Goal: Task Accomplishment & Management: Complete application form

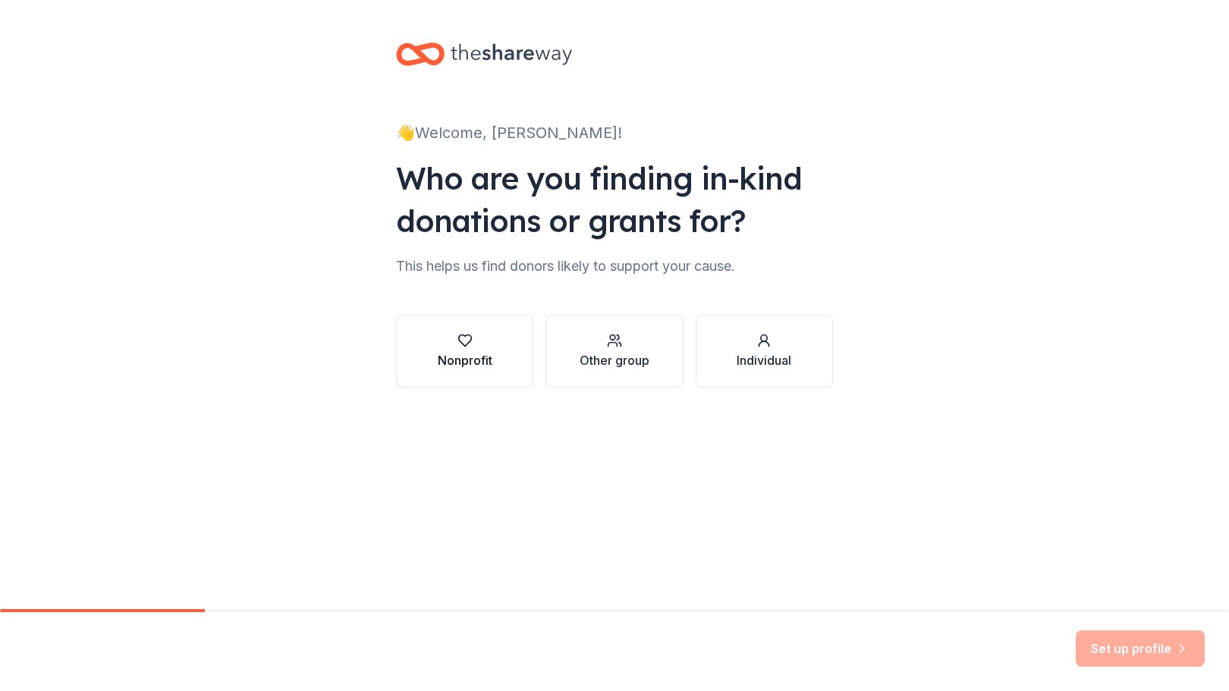
click at [464, 357] on div "Nonprofit" at bounding box center [465, 360] width 55 height 18
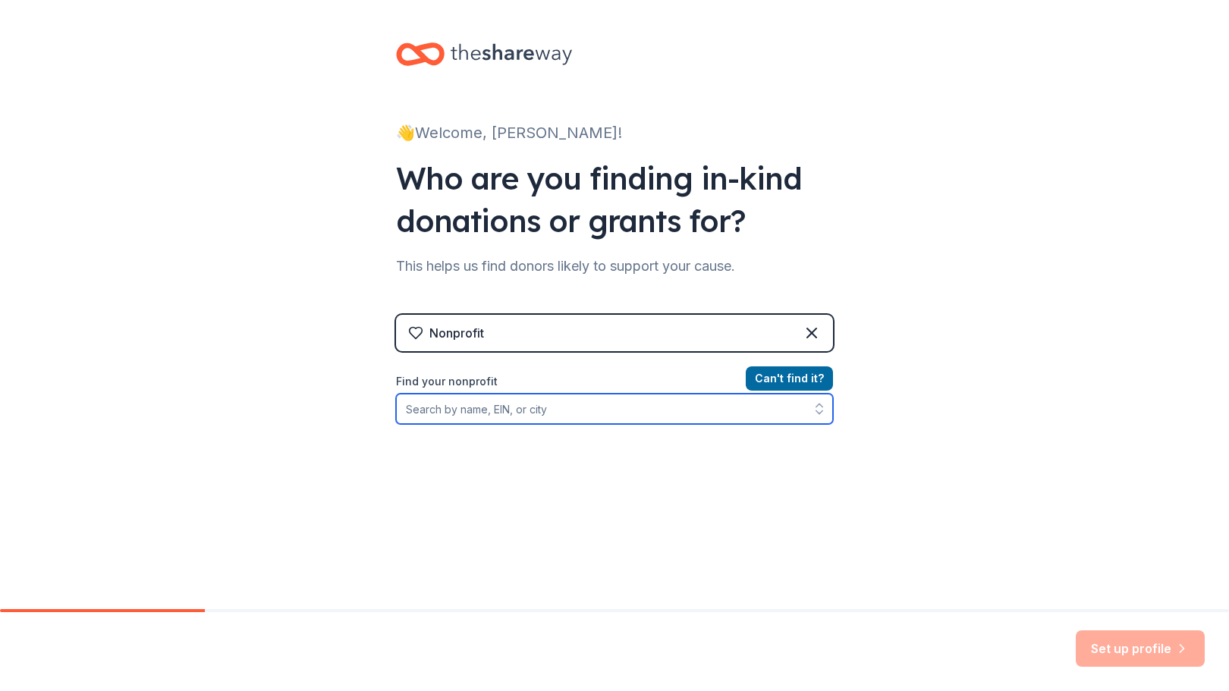
click at [545, 417] on input "Find your nonprofit" at bounding box center [614, 409] width 437 height 30
type input "St Rose of [GEOGRAPHIC_DATA]"
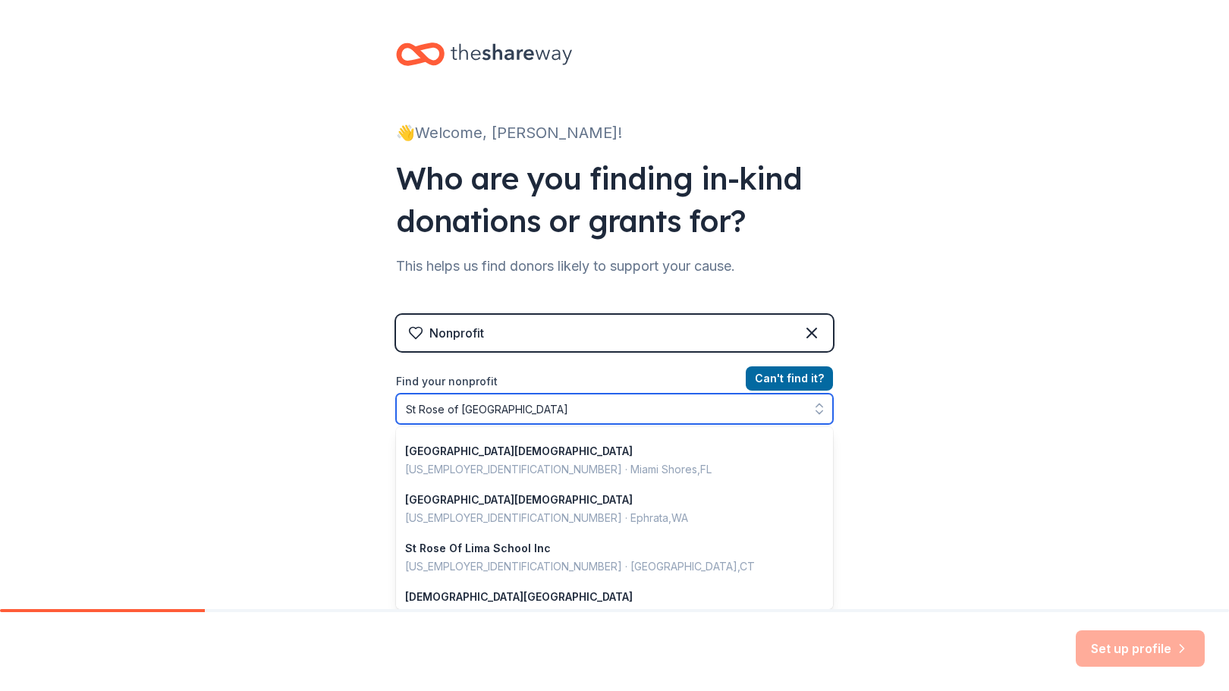
scroll to position [673, 0]
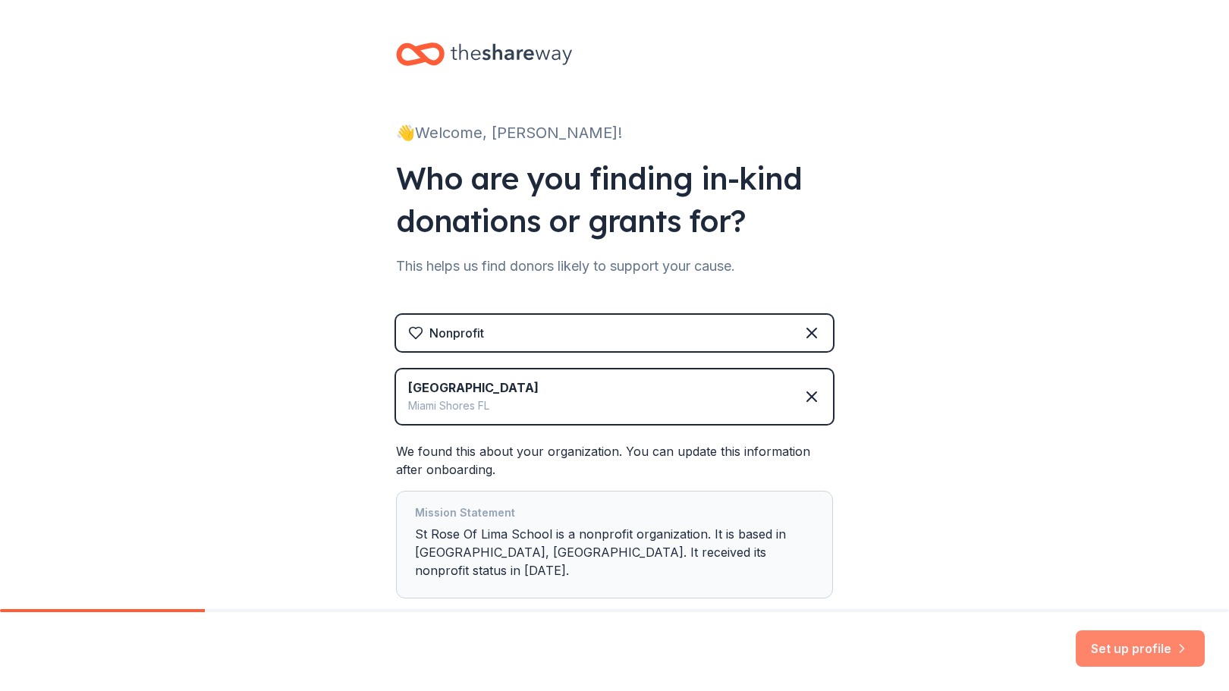
click at [1161, 649] on button "Set up profile" at bounding box center [1140, 648] width 129 height 36
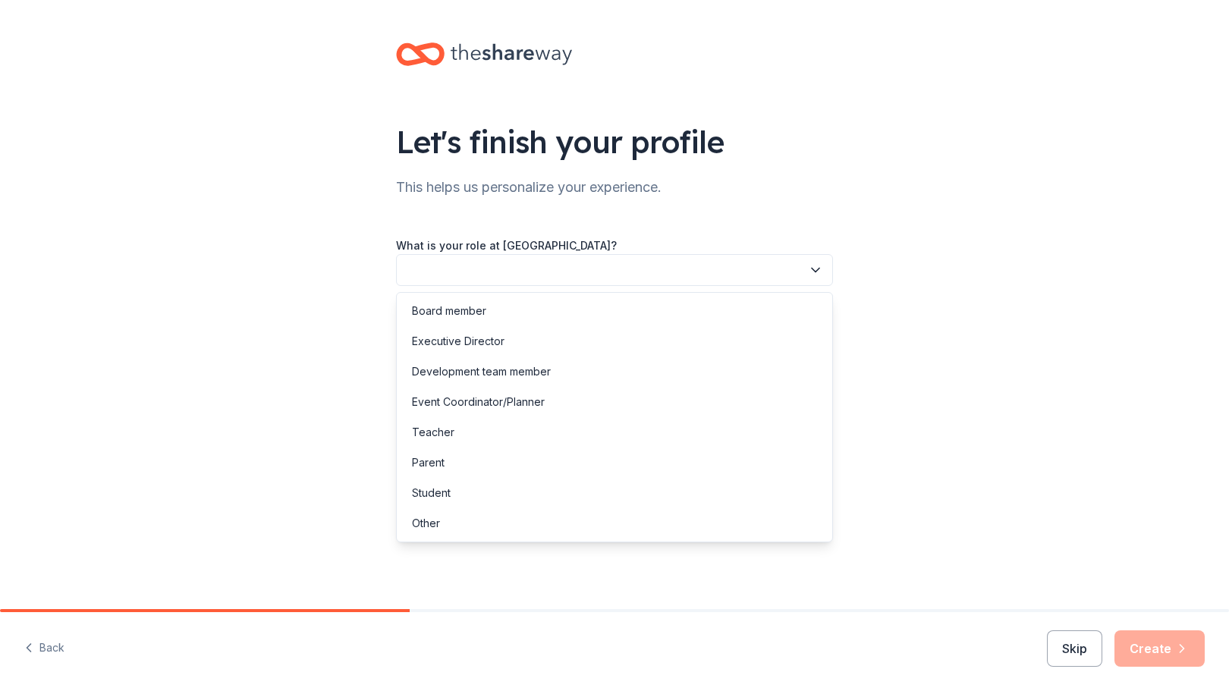
click at [719, 265] on button "button" at bounding box center [614, 270] width 437 height 32
click at [482, 454] on div "Parent" at bounding box center [614, 463] width 429 height 30
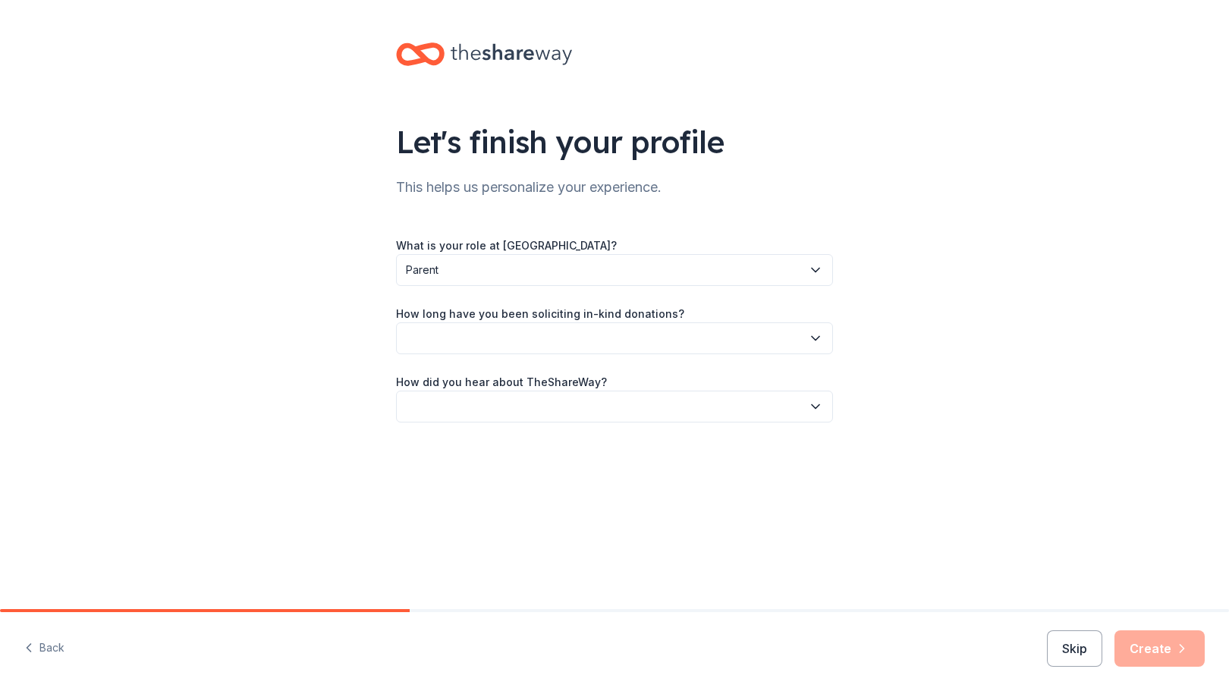
click at [544, 341] on button "button" at bounding box center [614, 338] width 437 height 32
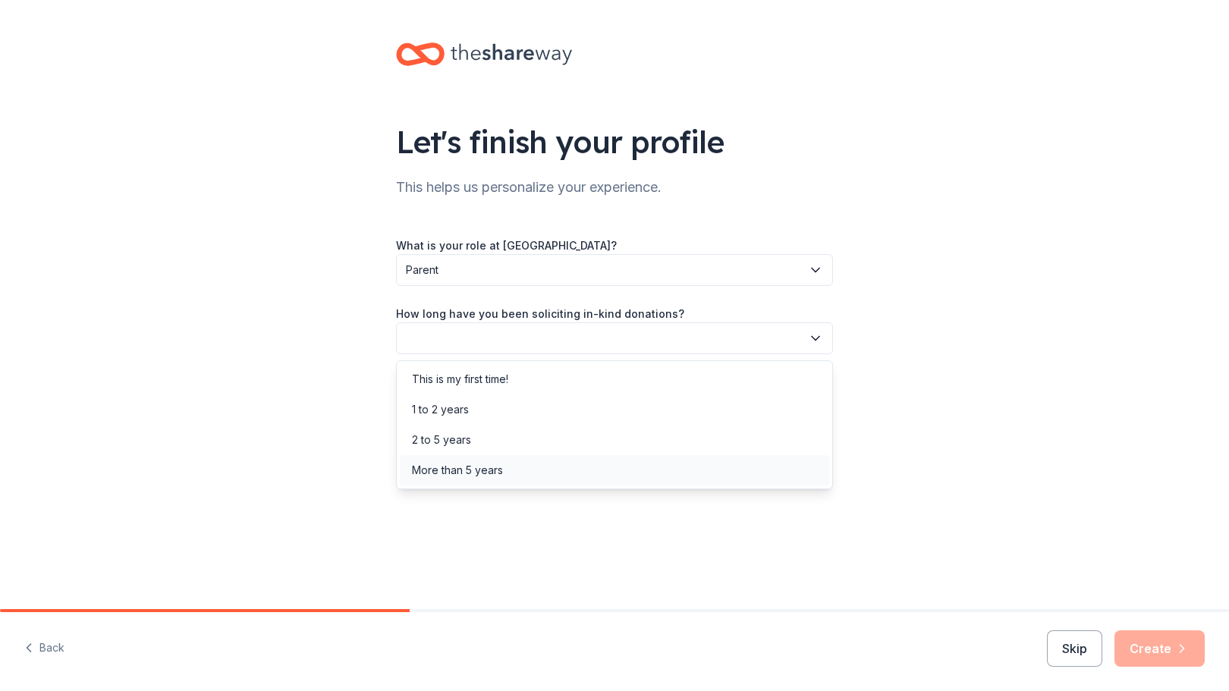
click at [476, 476] on div "More than 5 years" at bounding box center [457, 470] width 91 height 18
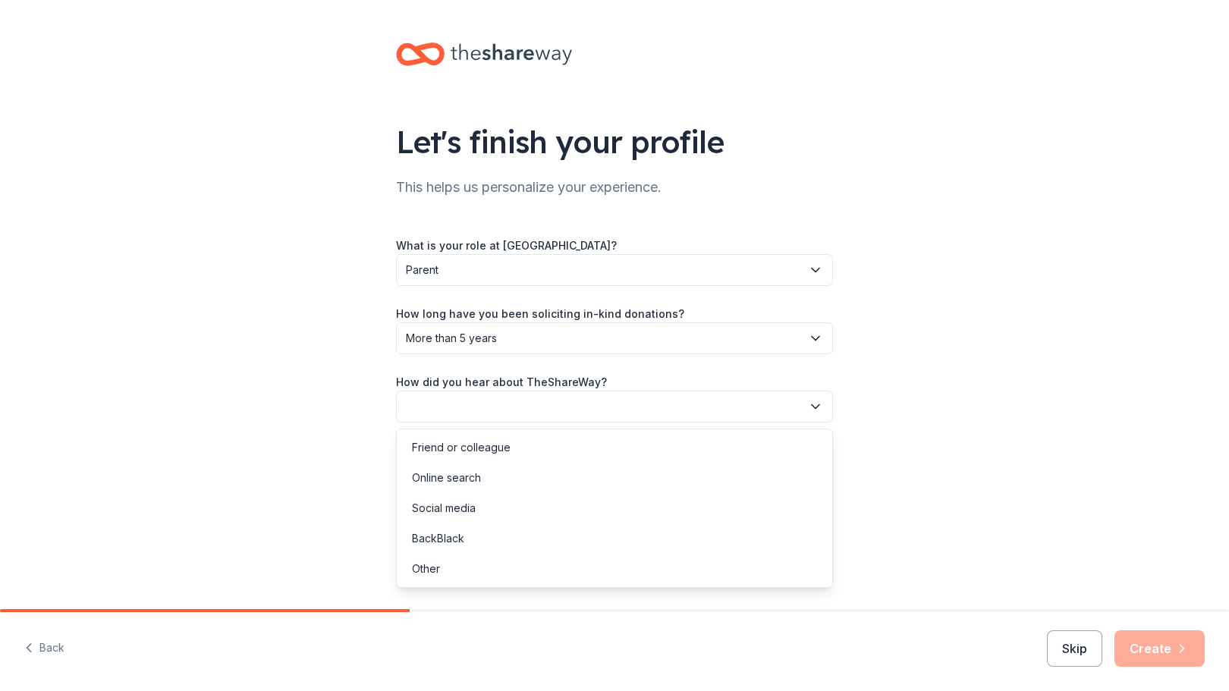
click at [507, 419] on button "button" at bounding box center [614, 407] width 437 height 32
click at [470, 471] on div "Online search" at bounding box center [446, 478] width 69 height 18
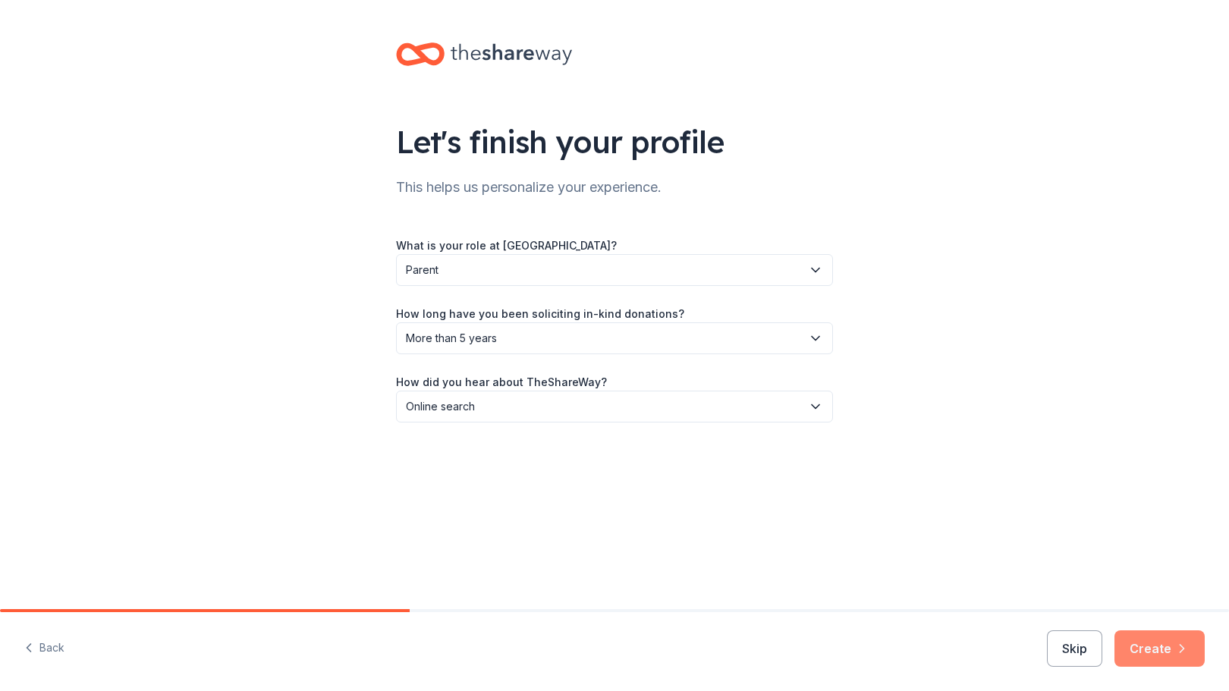
click at [1171, 646] on button "Create" at bounding box center [1159, 648] width 90 height 36
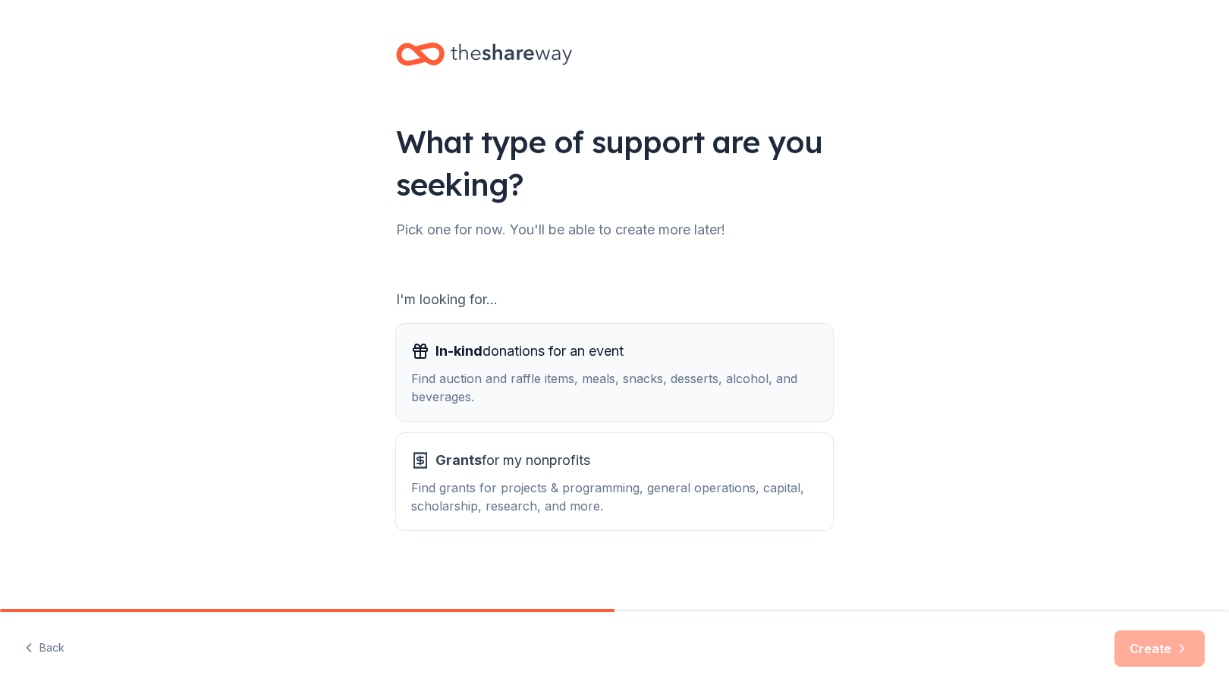
click at [590, 350] on span "In-kind donations for an event" at bounding box center [529, 351] width 188 height 24
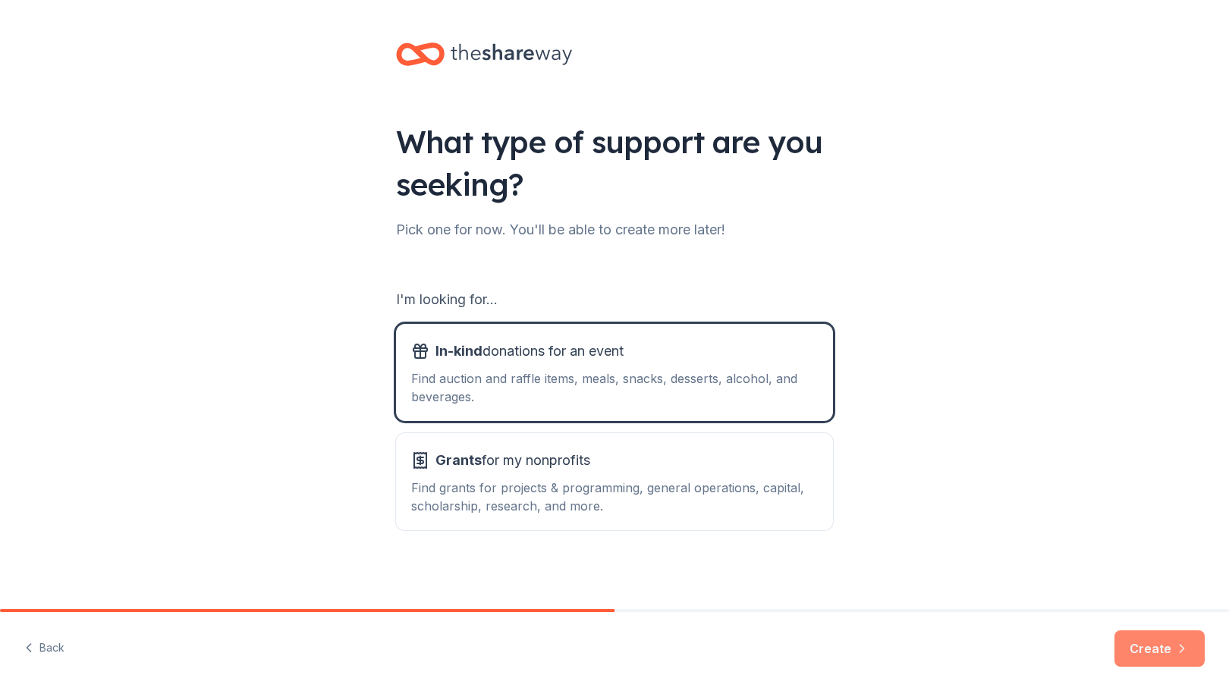
click at [1161, 636] on button "Create" at bounding box center [1159, 648] width 90 height 36
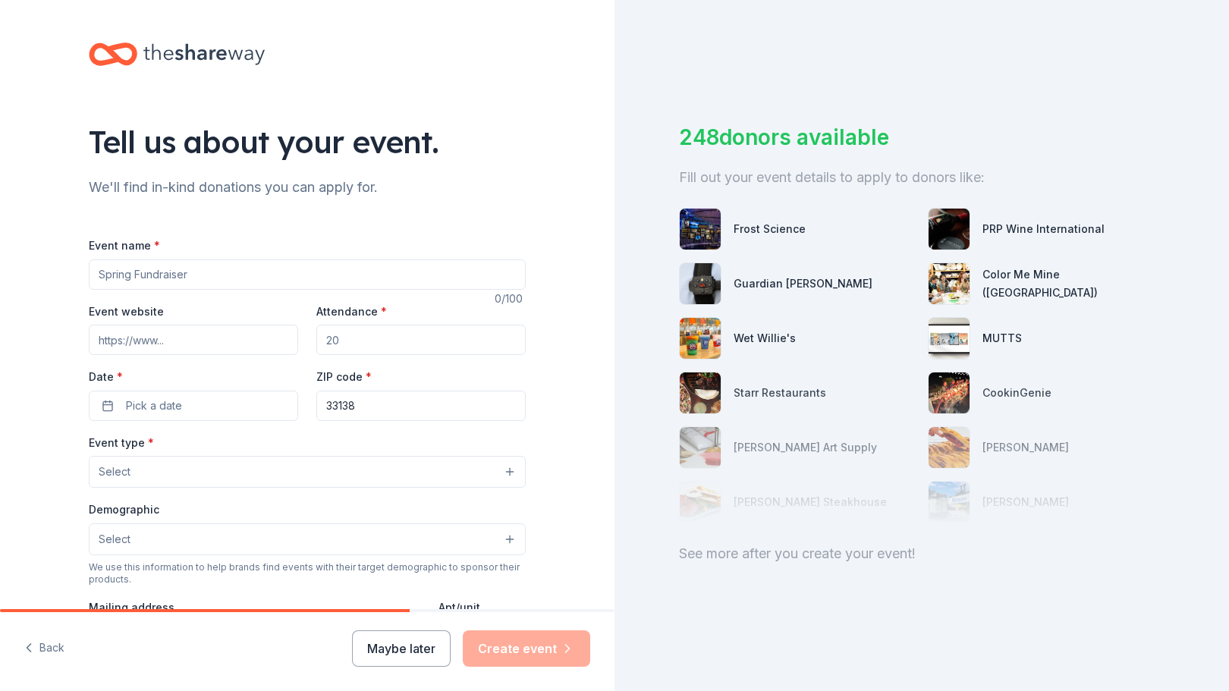
click at [283, 278] on input "Event name *" at bounding box center [307, 274] width 437 height 30
type input "Athletic Concessions"
click at [350, 349] on input "Attendance *" at bounding box center [420, 340] width 209 height 30
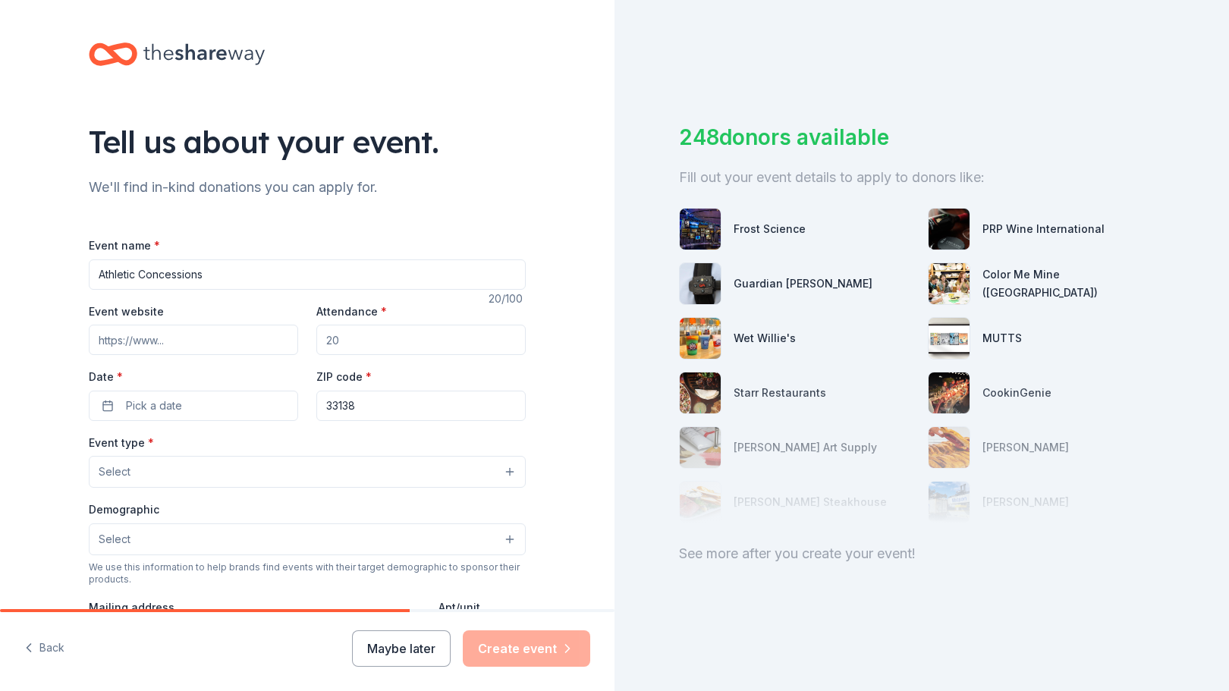
click at [350, 349] on input "Attendance *" at bounding box center [420, 340] width 209 height 30
click at [334, 335] on input "Attendance *" at bounding box center [420, 340] width 209 height 30
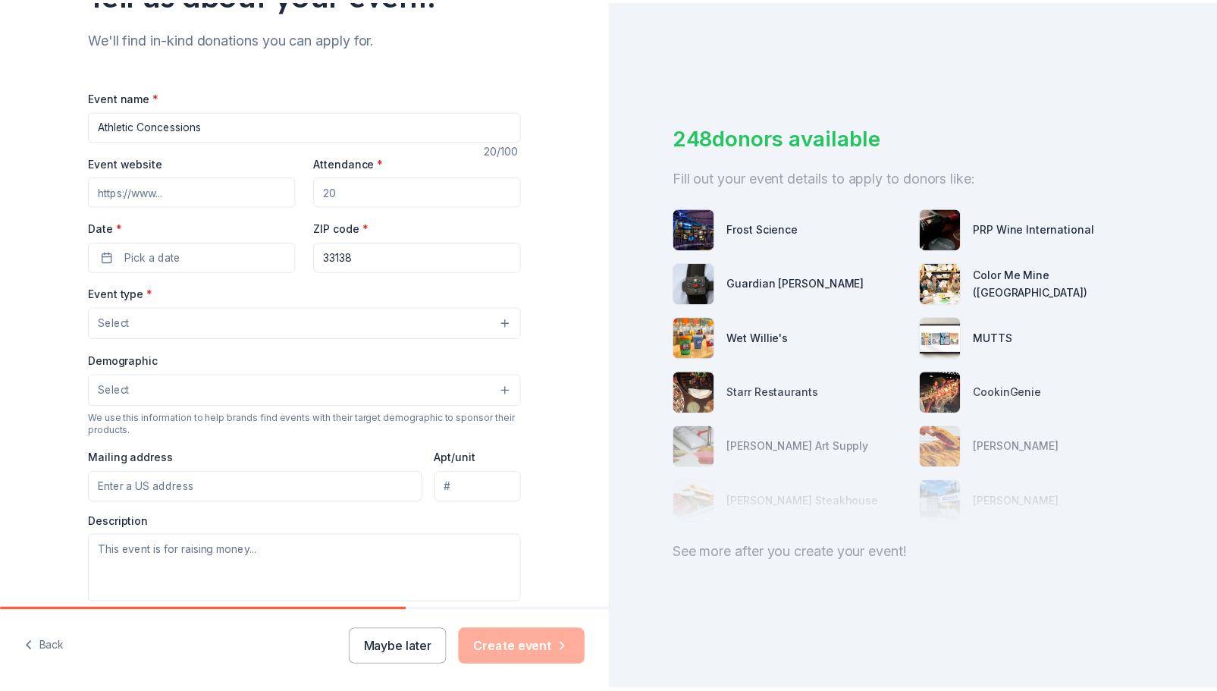
scroll to position [149, 0]
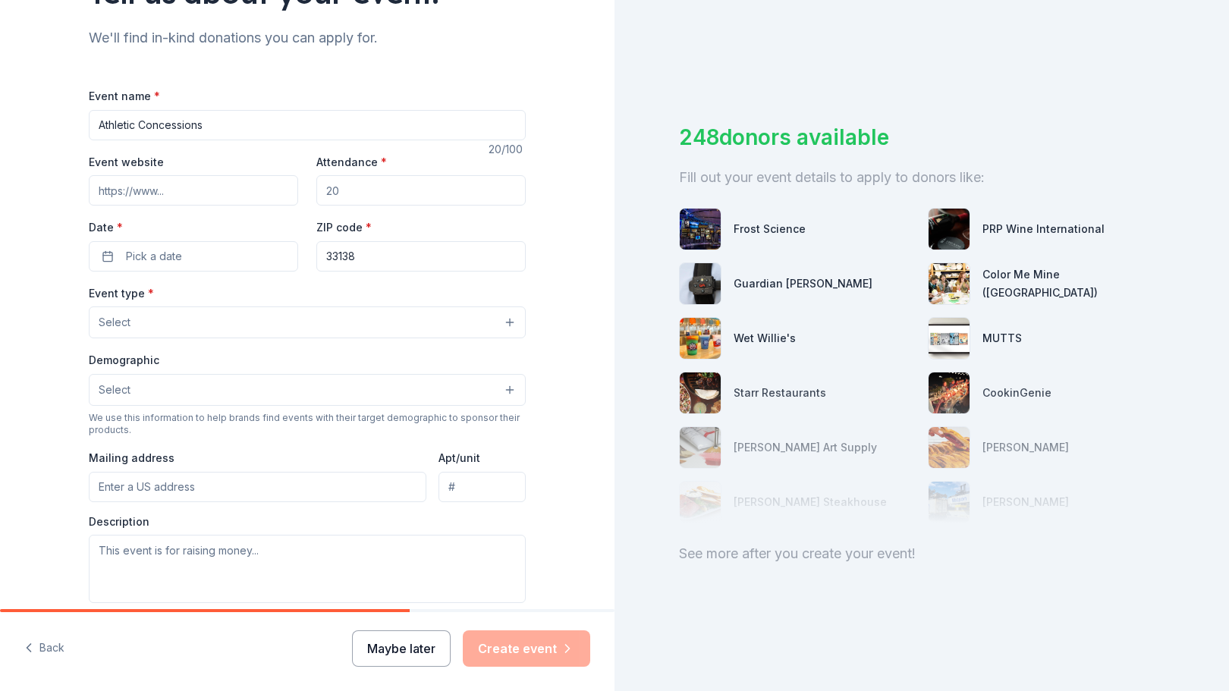
click at [388, 643] on button "Maybe later" at bounding box center [401, 648] width 99 height 36
click at [410, 656] on button "Maybe later" at bounding box center [401, 648] width 99 height 36
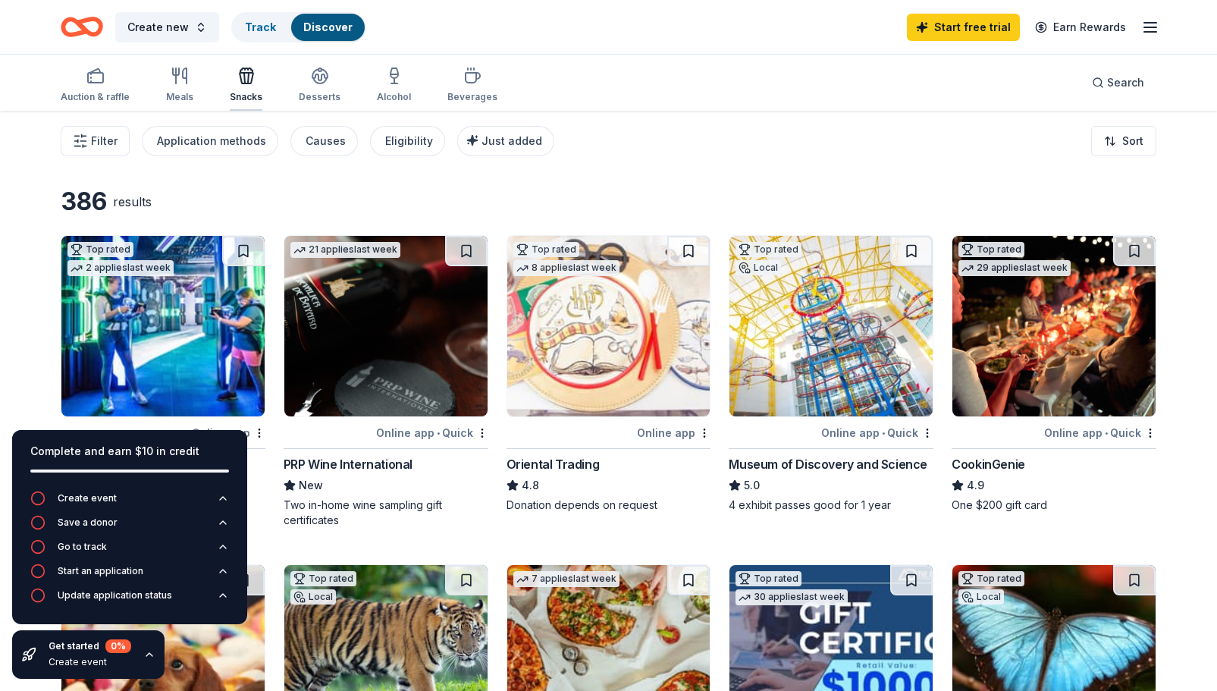
click at [243, 83] on icon "button" at bounding box center [247, 78] width 14 height 11
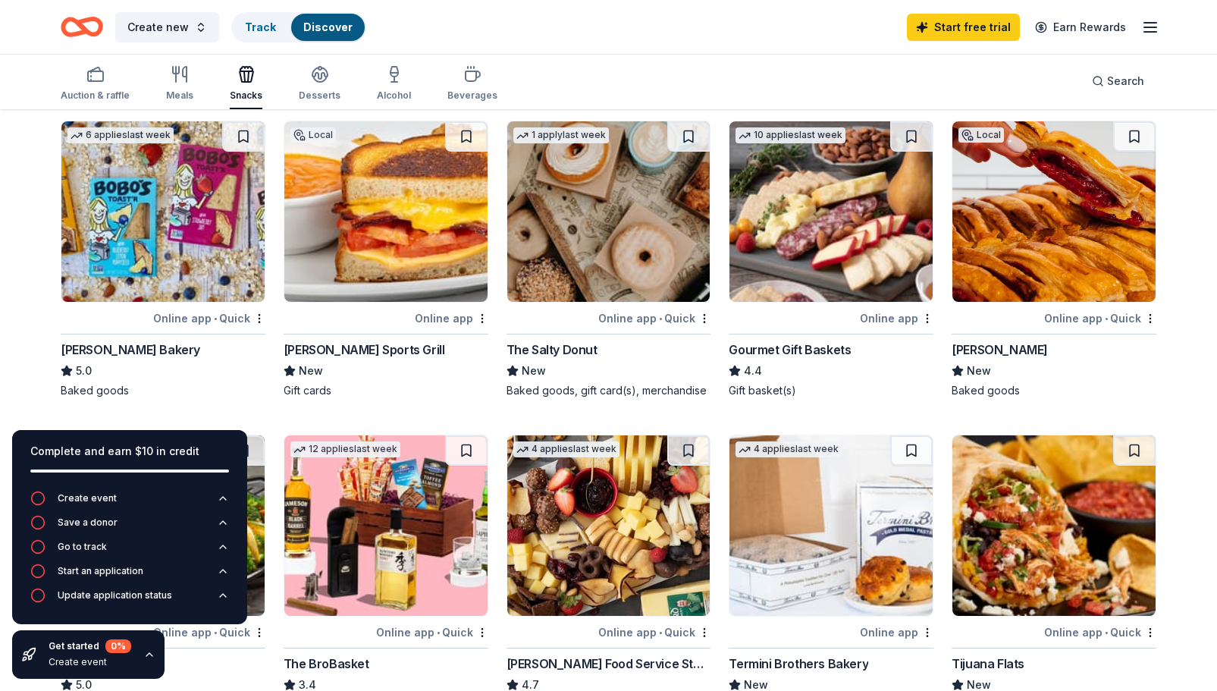
scroll to position [444, 0]
click at [159, 204] on img at bounding box center [162, 211] width 203 height 181
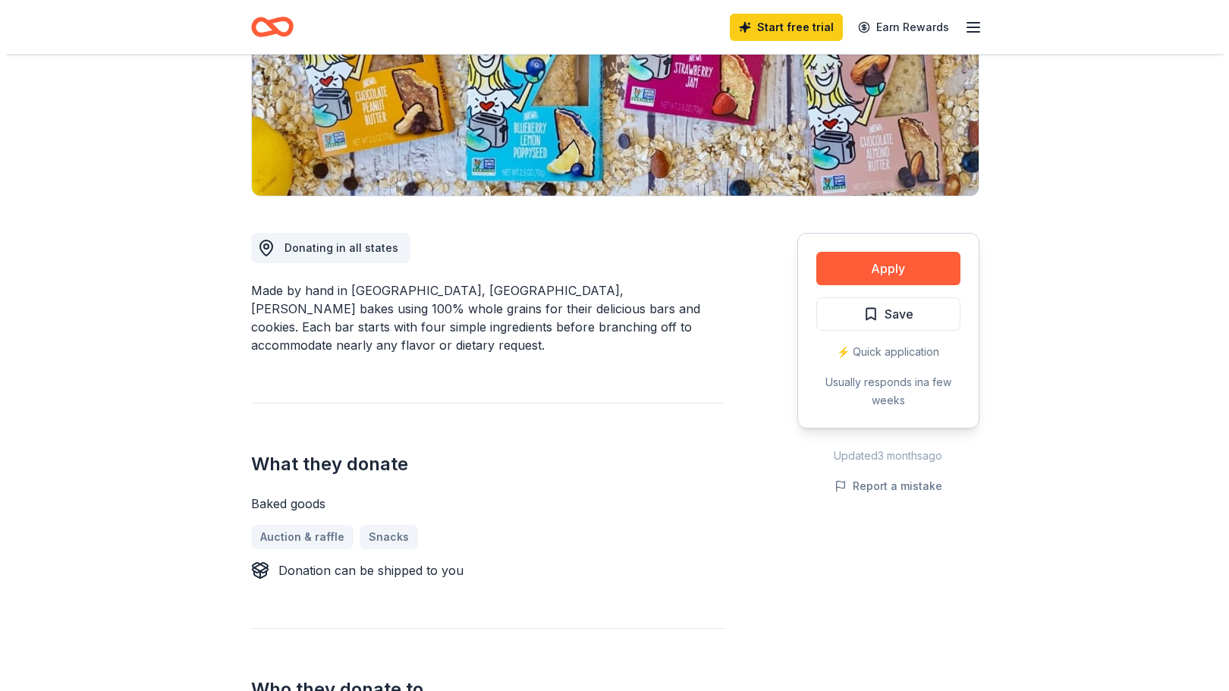
scroll to position [266, 0]
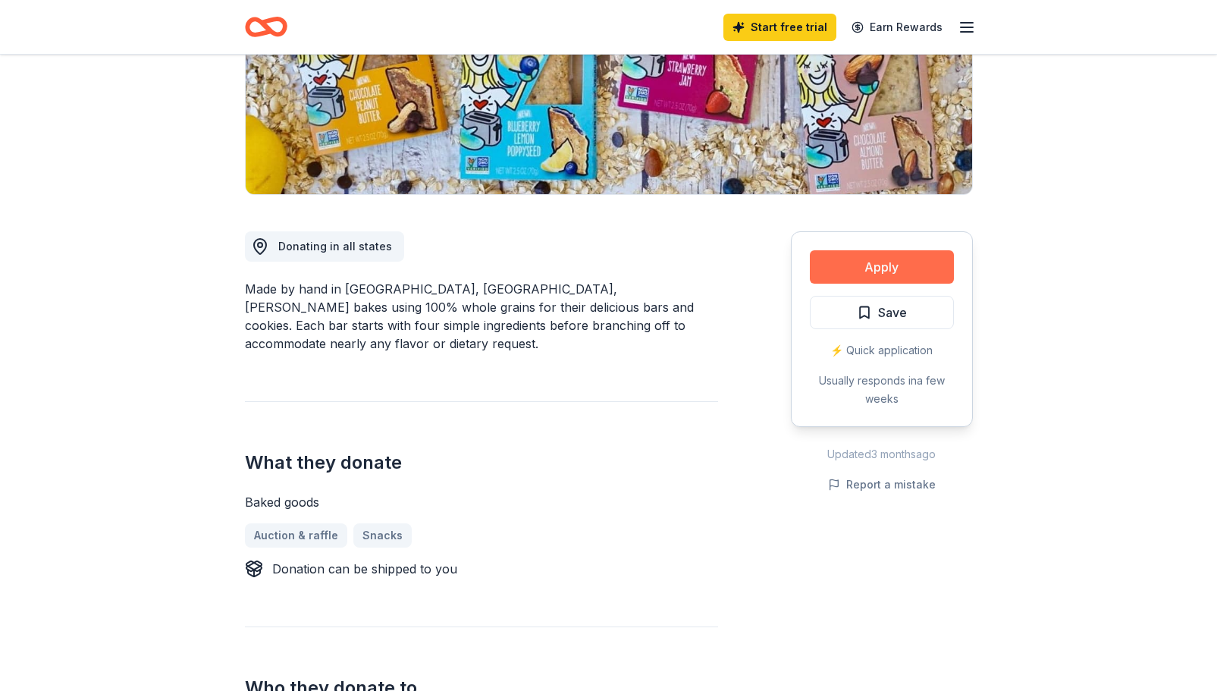
click at [875, 276] on button "Apply" at bounding box center [882, 266] width 144 height 33
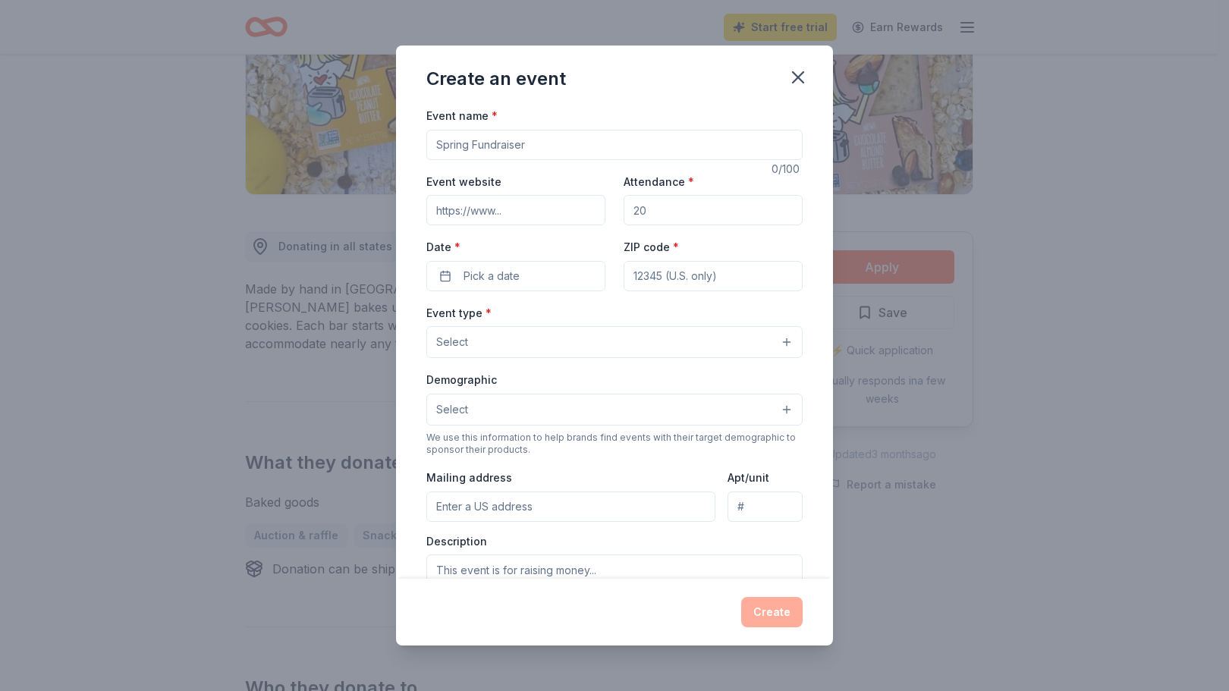
click at [473, 151] on input "Event name *" at bounding box center [614, 145] width 376 height 30
type input "S"
type input "Athletic Concessions"
type input "40"
click at [483, 273] on span "Pick a date" at bounding box center [491, 276] width 56 height 18
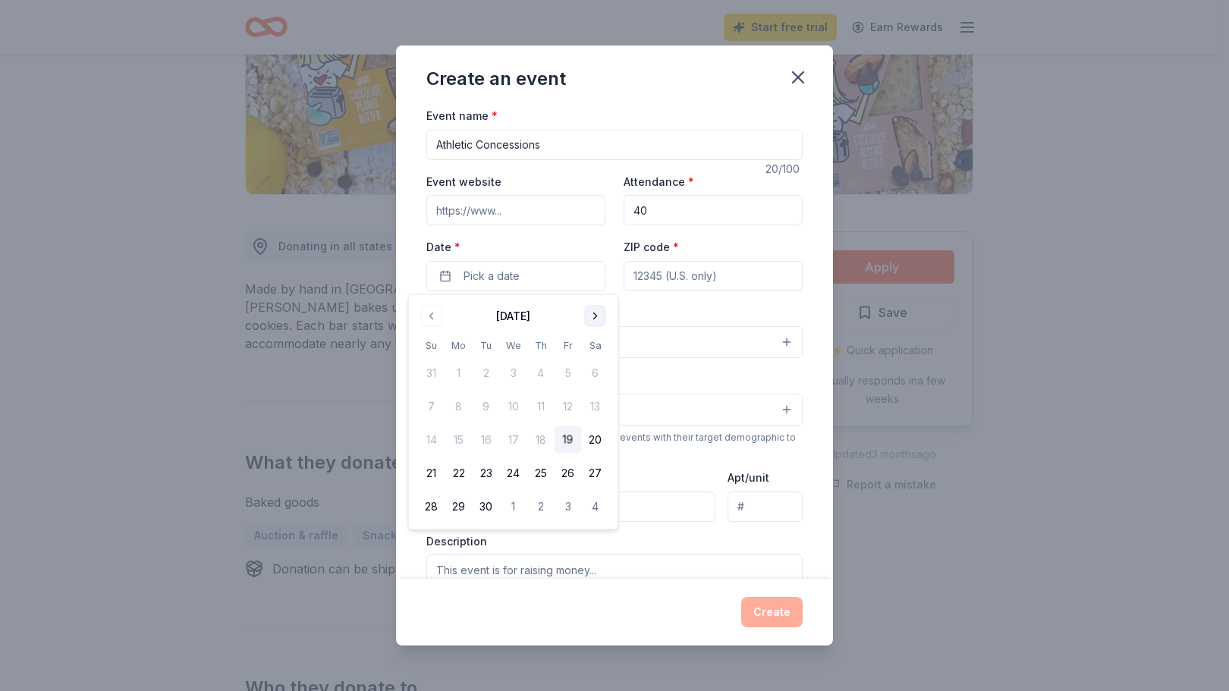
click at [589, 321] on button "Go to next month" at bounding box center [595, 316] width 21 height 21
click at [441, 316] on div "October 2025" at bounding box center [513, 314] width 191 height 21
click at [435, 319] on button "Go to previous month" at bounding box center [431, 316] width 21 height 21
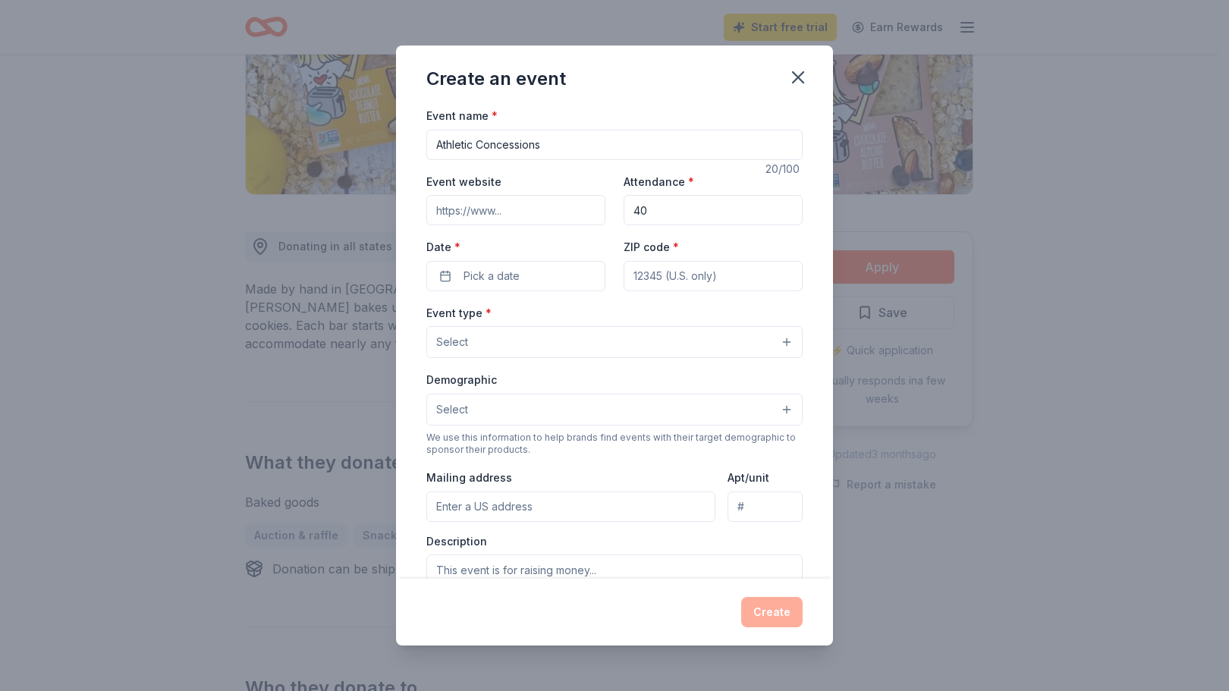
click at [536, 408] on button "Select" at bounding box center [614, 410] width 376 height 32
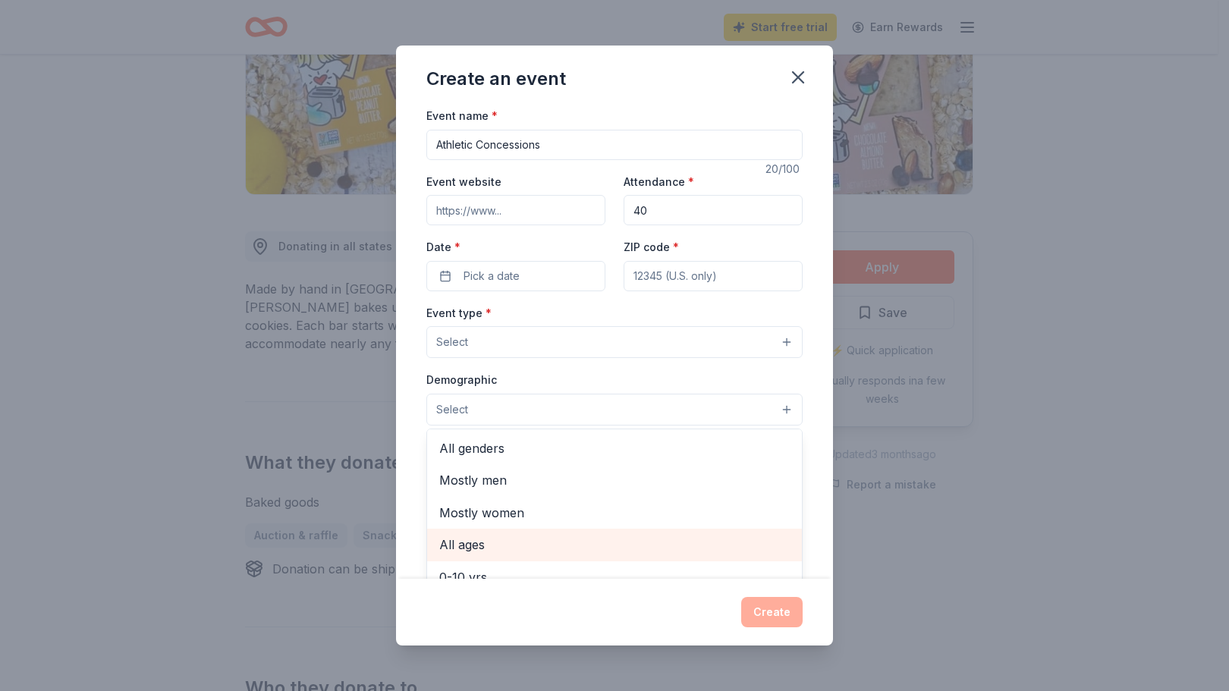
click at [493, 539] on span "All ages" at bounding box center [614, 545] width 350 height 20
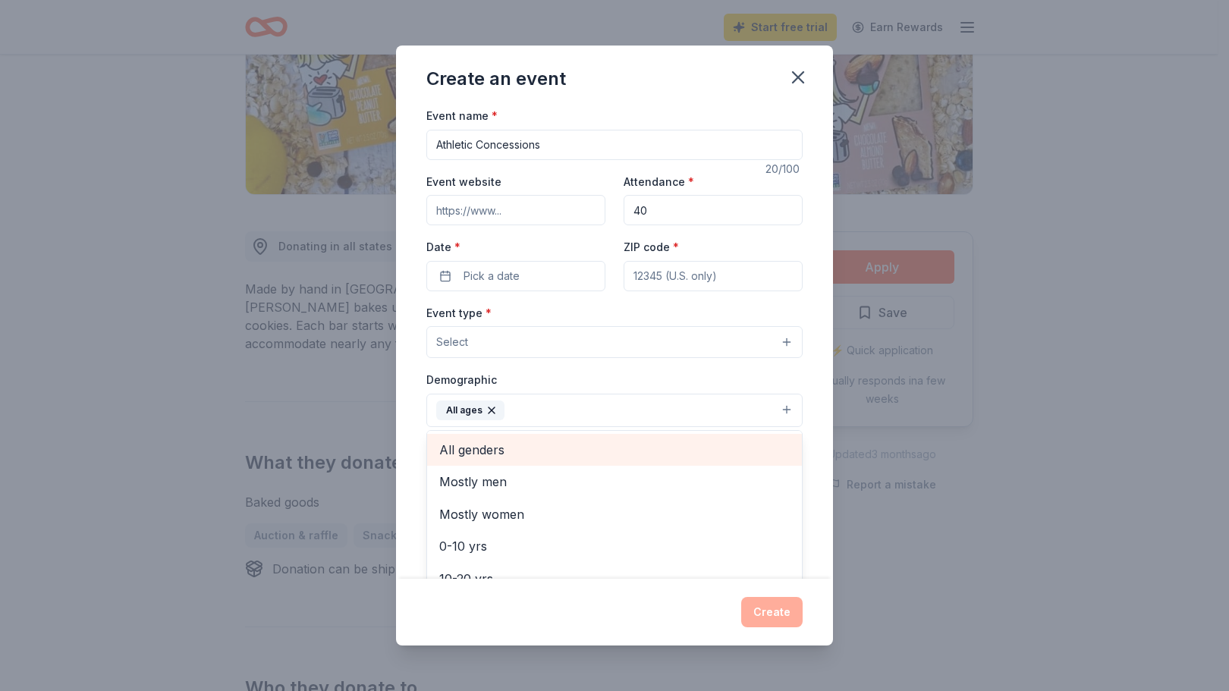
click at [510, 454] on span "All genders" at bounding box center [614, 450] width 350 height 20
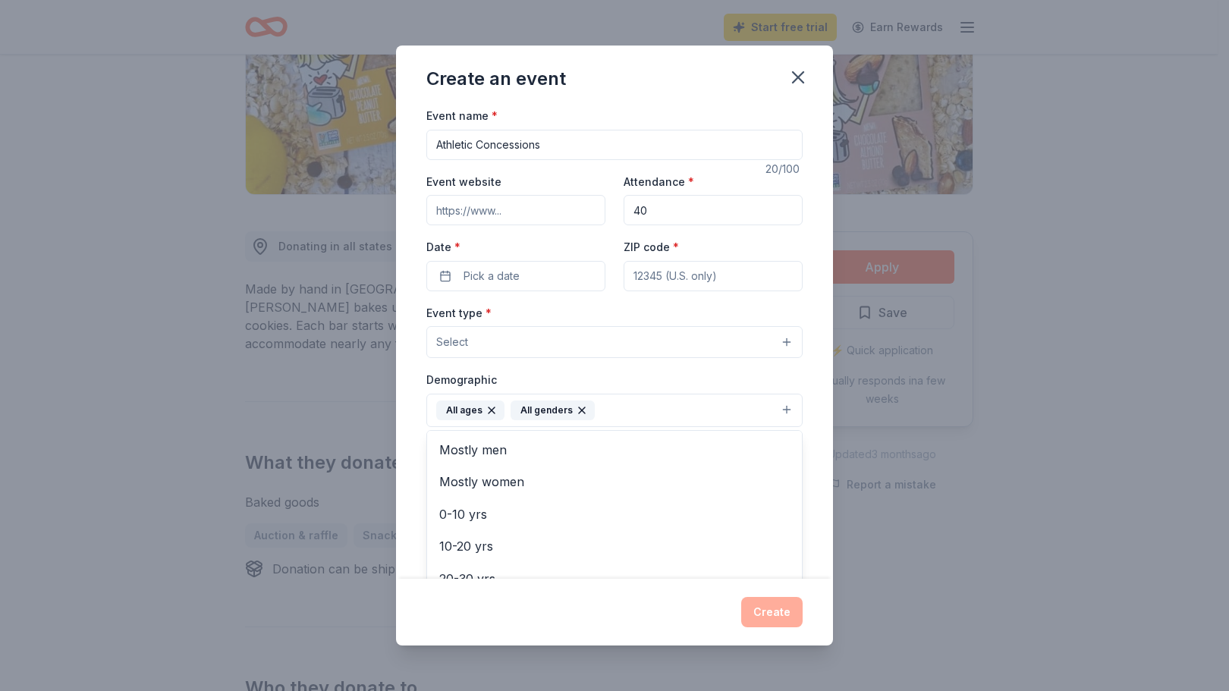
scroll to position [158, 0]
click at [815, 454] on div "Event name * Athletic Concessions 20 /100 Event website Attendance * 40 Date * …" at bounding box center [614, 342] width 437 height 473
click at [542, 341] on button "Select" at bounding box center [614, 342] width 376 height 32
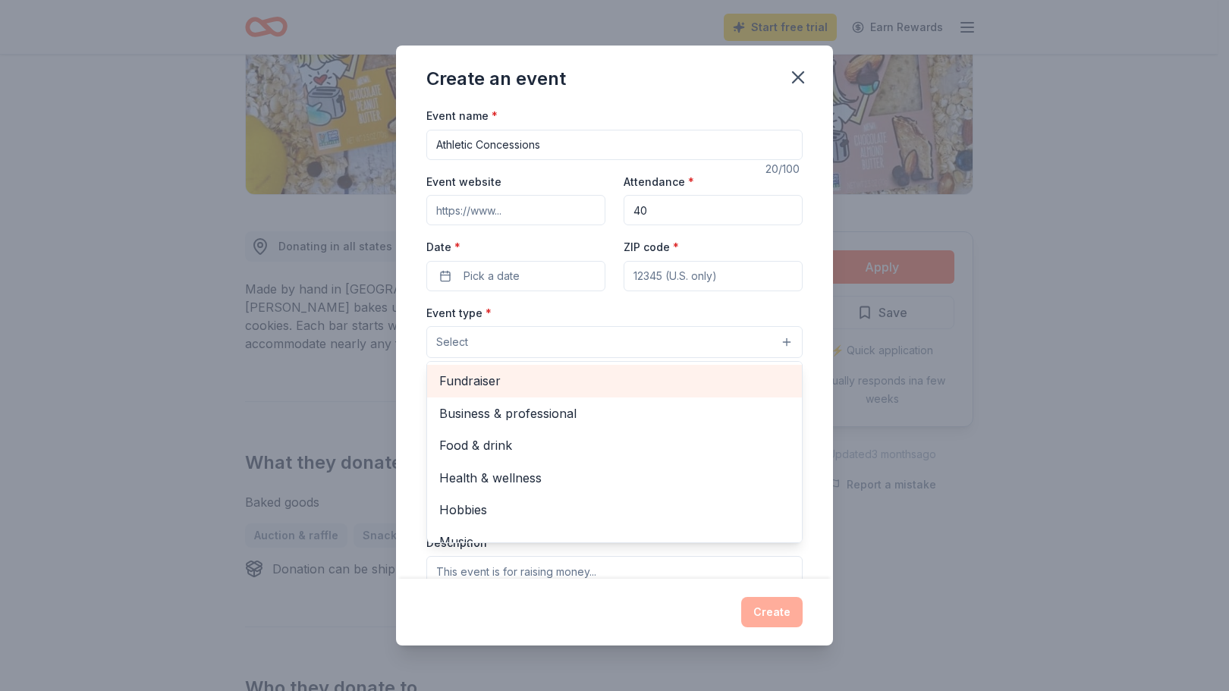
click at [507, 382] on span "Fundraiser" at bounding box center [614, 381] width 350 height 20
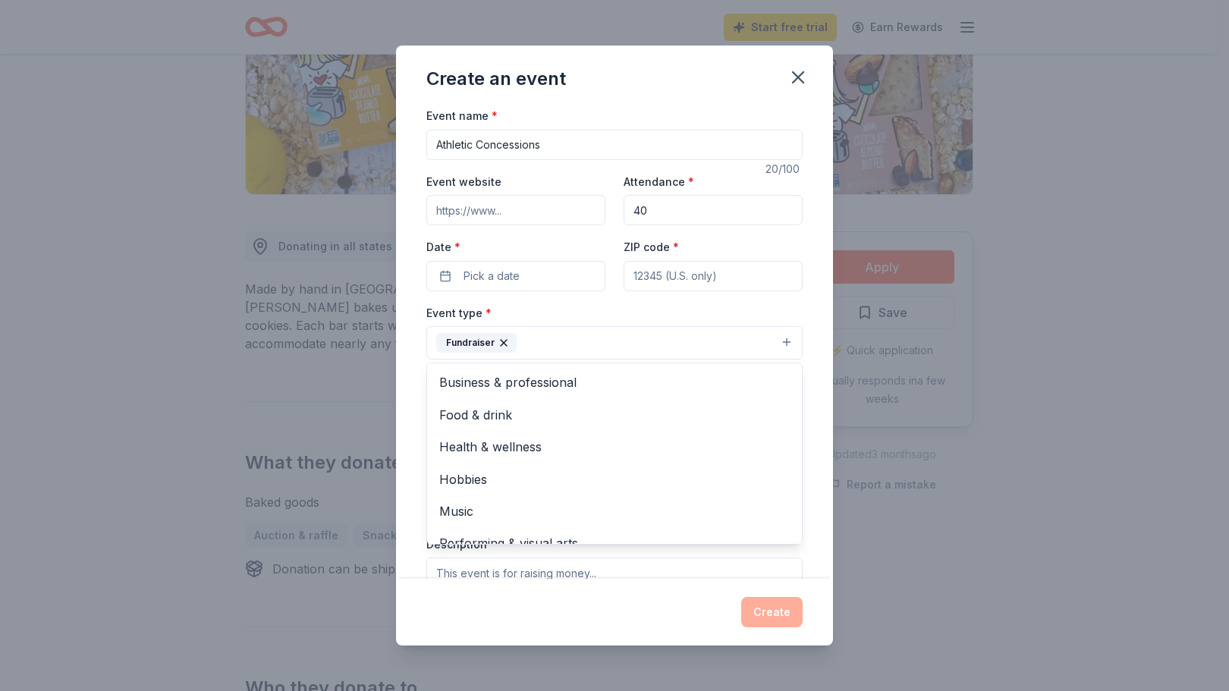
click at [506, 271] on div "Event name * Athletic Concessions 20 /100 Event website Attendance * 40 Date * …" at bounding box center [614, 458] width 376 height 704
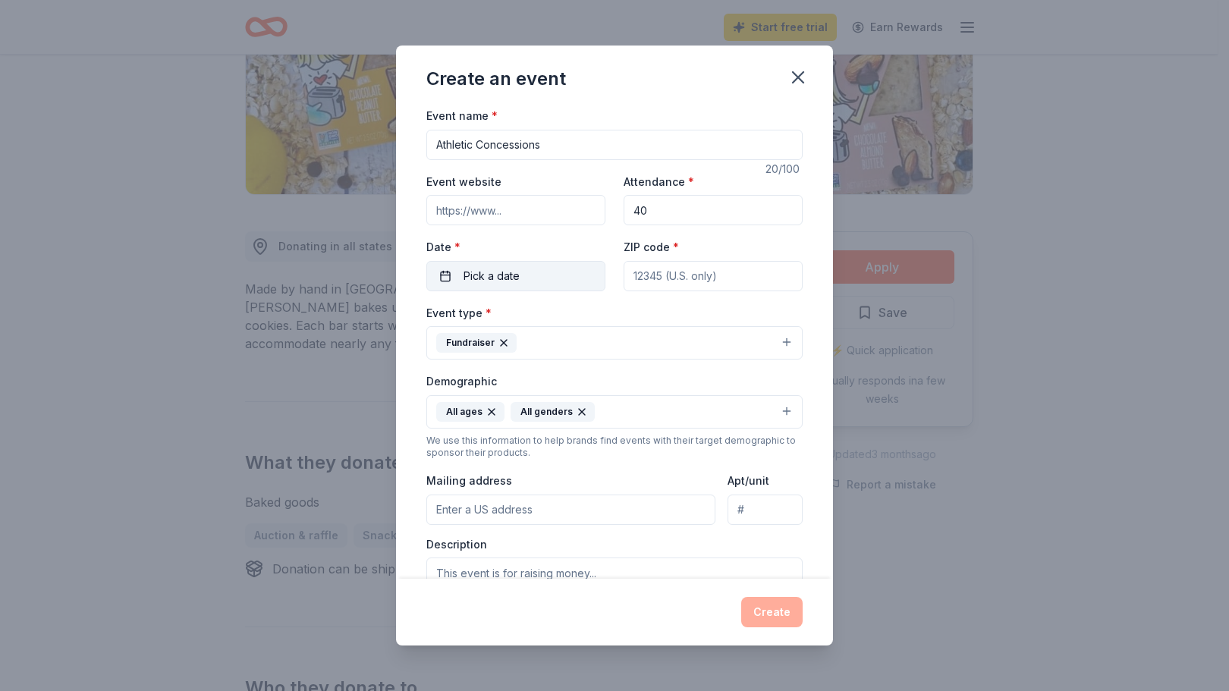
click at [506, 271] on span "Pick a date" at bounding box center [491, 276] width 56 height 18
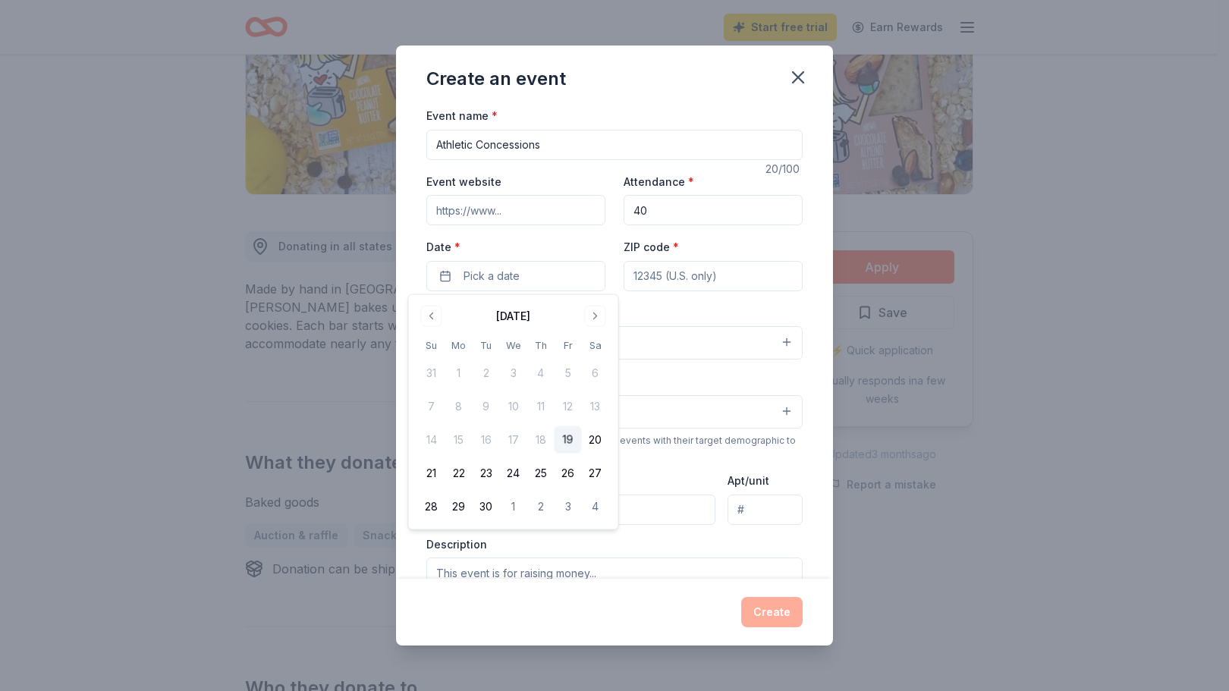
click at [549, 434] on td "18" at bounding box center [540, 439] width 27 height 27
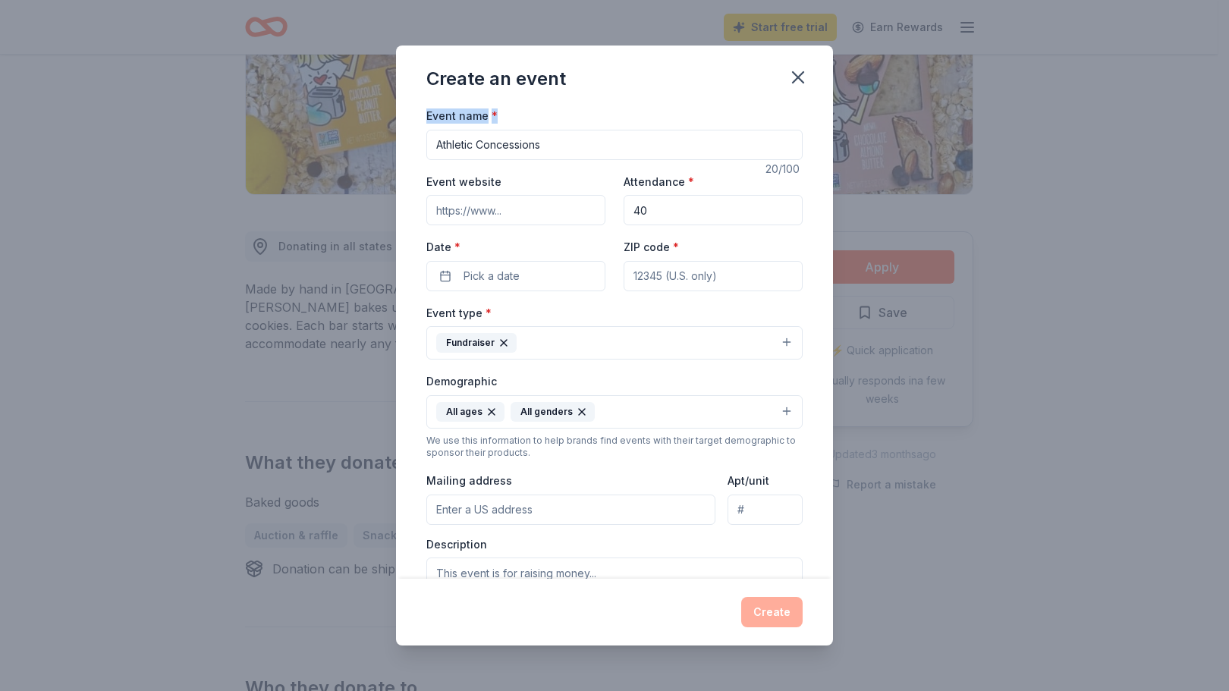
drag, startPoint x: 706, startPoint y: 68, endPoint x: 752, endPoint y: 112, distance: 63.8
click at [752, 112] on div "Create an event Event name * Athletic Concessions 20 /100 Event website Attenda…" at bounding box center [614, 346] width 437 height 600
click at [728, 91] on div "Create an event" at bounding box center [614, 76] width 437 height 61
click at [543, 279] on button "Pick a date" at bounding box center [515, 276] width 179 height 30
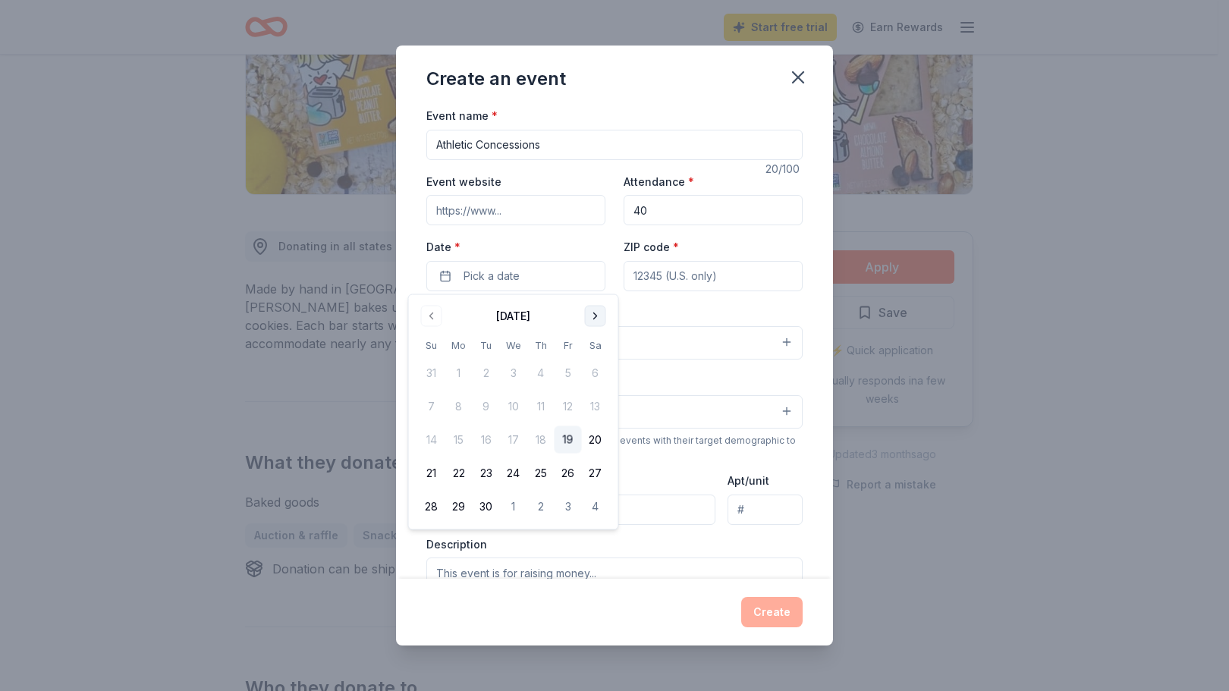
click at [592, 313] on button "Go to next month" at bounding box center [595, 316] width 21 height 21
click at [507, 372] on button "1" at bounding box center [513, 373] width 27 height 27
click at [637, 315] on div "Event type * Fundraiser" at bounding box center [614, 331] width 376 height 57
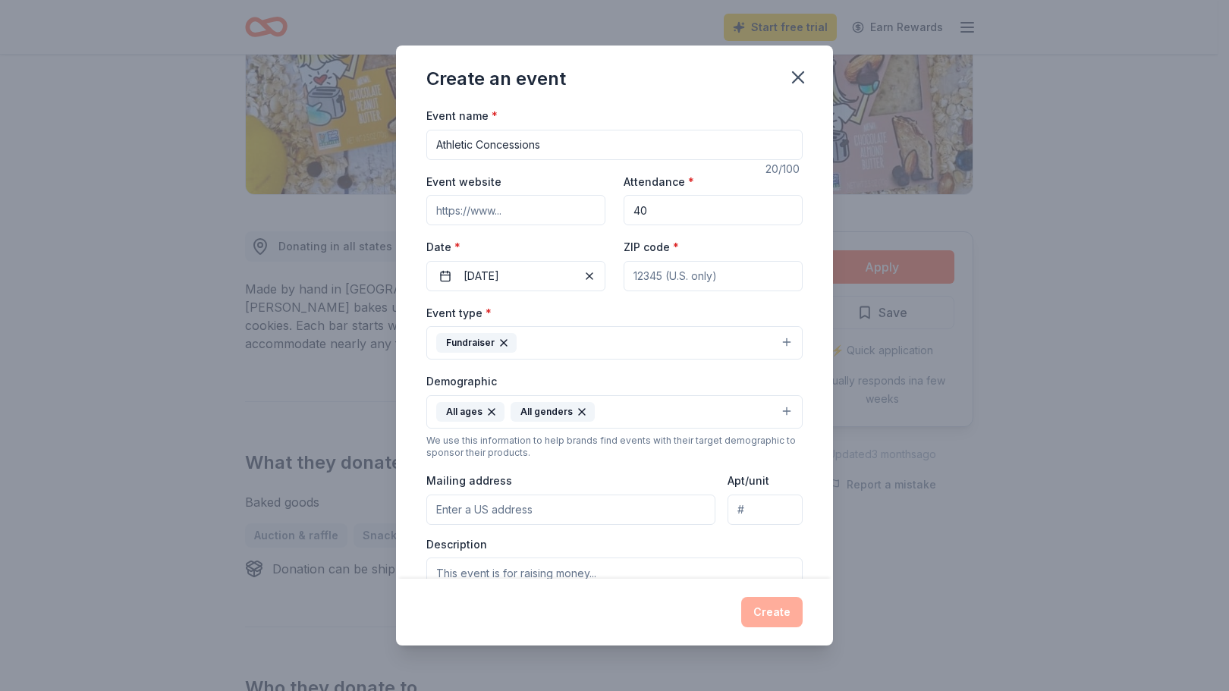
click at [652, 282] on input "ZIP code *" at bounding box center [712, 276] width 179 height 30
type input "33138"
click at [571, 504] on input "Mailing address" at bounding box center [570, 510] width 289 height 30
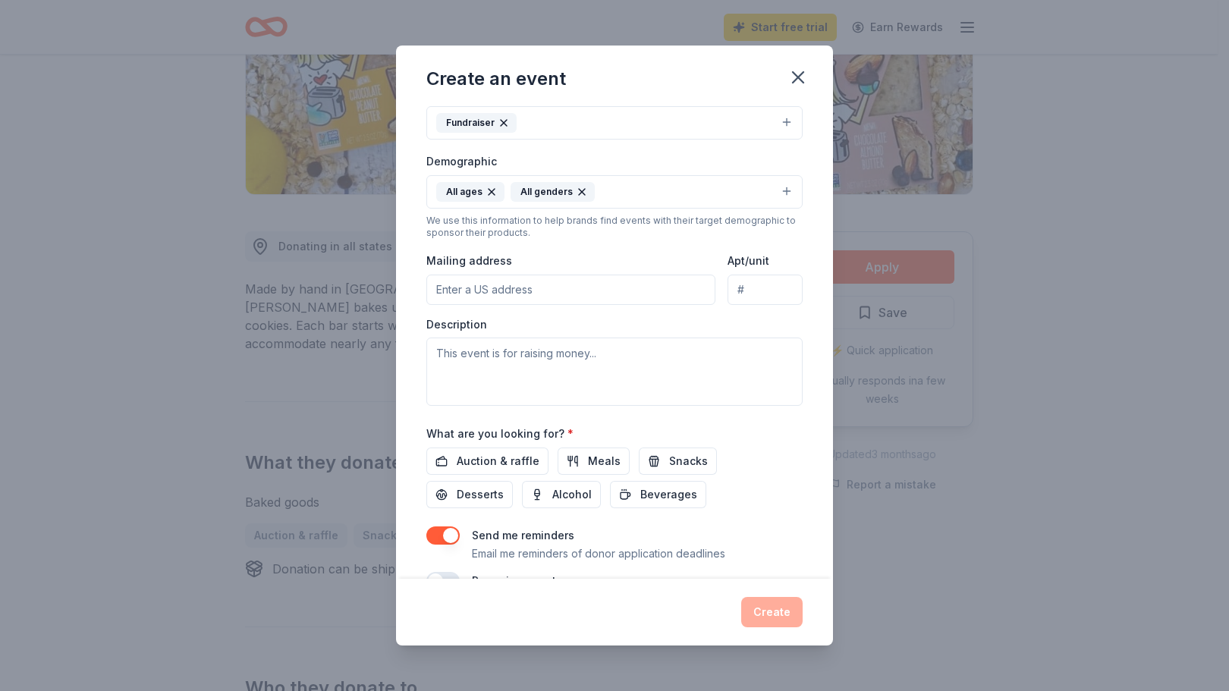
scroll to position [255, 0]
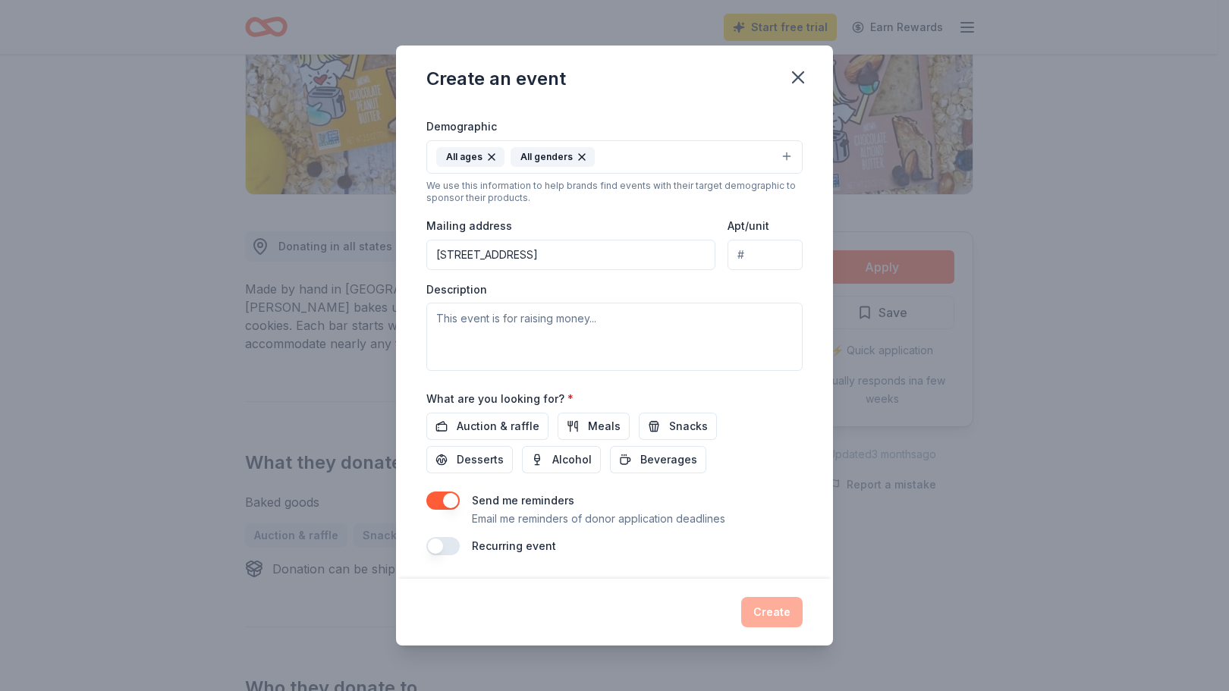
type input "415 Northeast 105th Street, Miami Shores, FL, 33138"
click at [580, 311] on textarea at bounding box center [614, 337] width 376 height 68
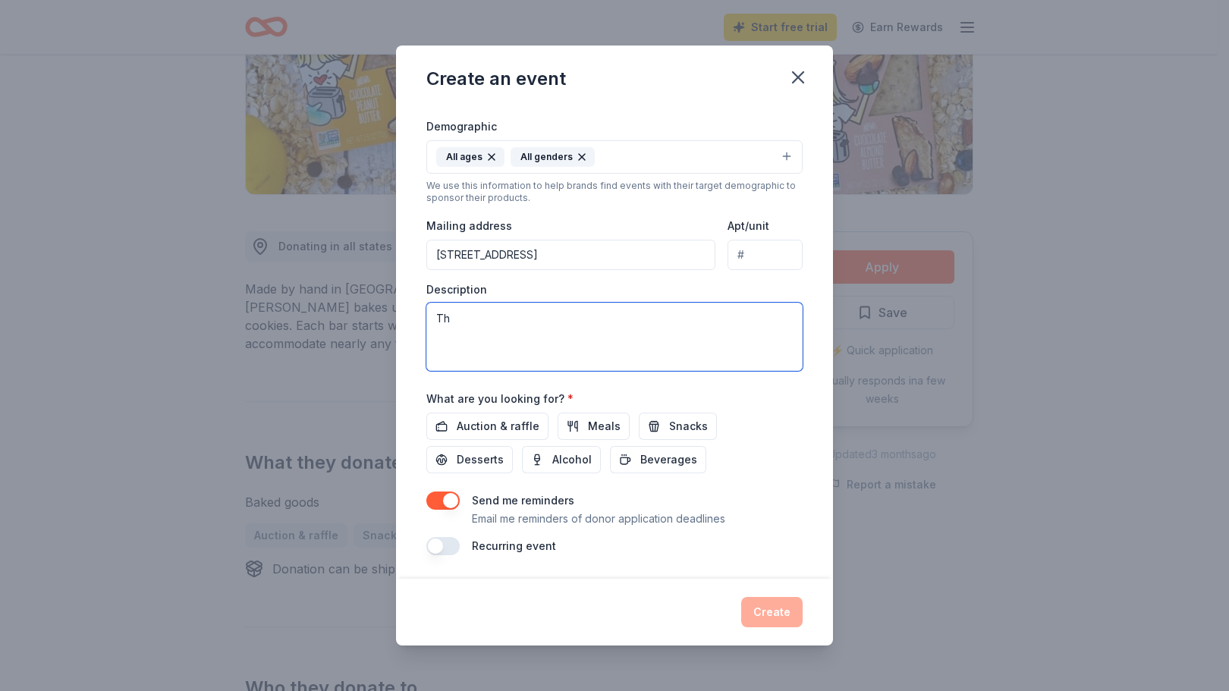
type textarea "T"
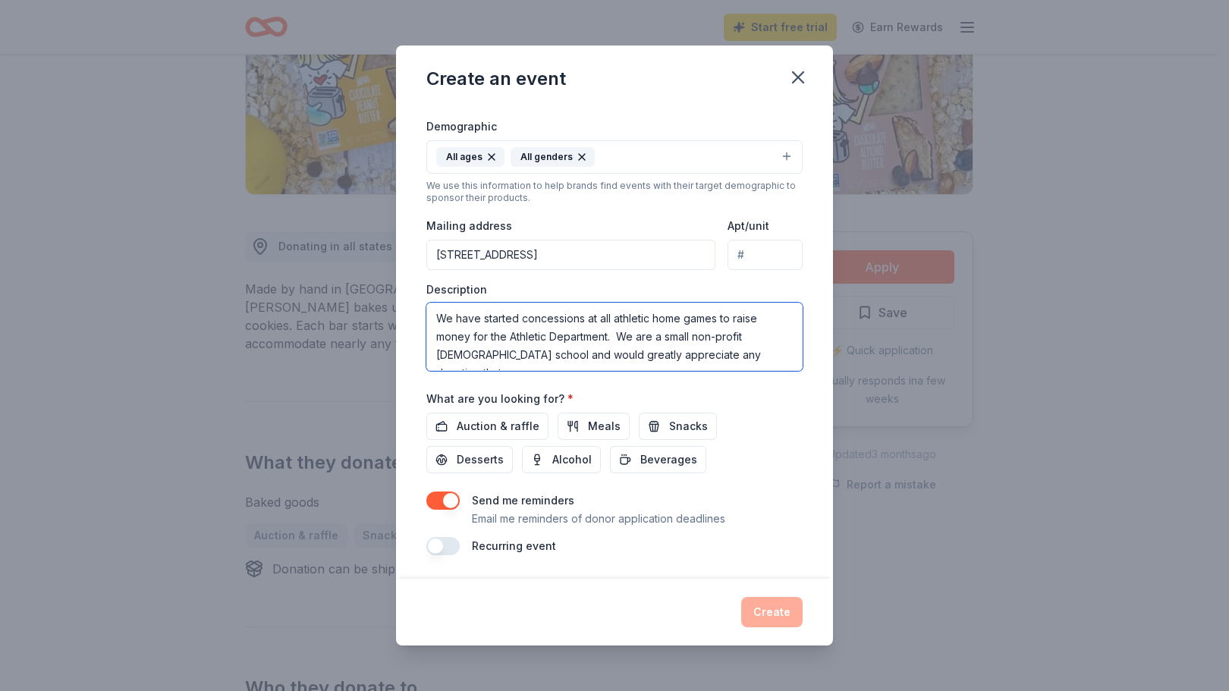
scroll to position [10, 0]
click at [693, 328] on textarea "We have started concessions at all athletic home games to raise money for the A…" at bounding box center [614, 337] width 376 height 68
click at [517, 341] on textarea "We have started concessions at all athletic home games to raise money for the A…" at bounding box center [614, 337] width 376 height 68
click at [743, 321] on textarea "We have started concessions at all athletic home games to raise money for the A…" at bounding box center [614, 337] width 376 height 68
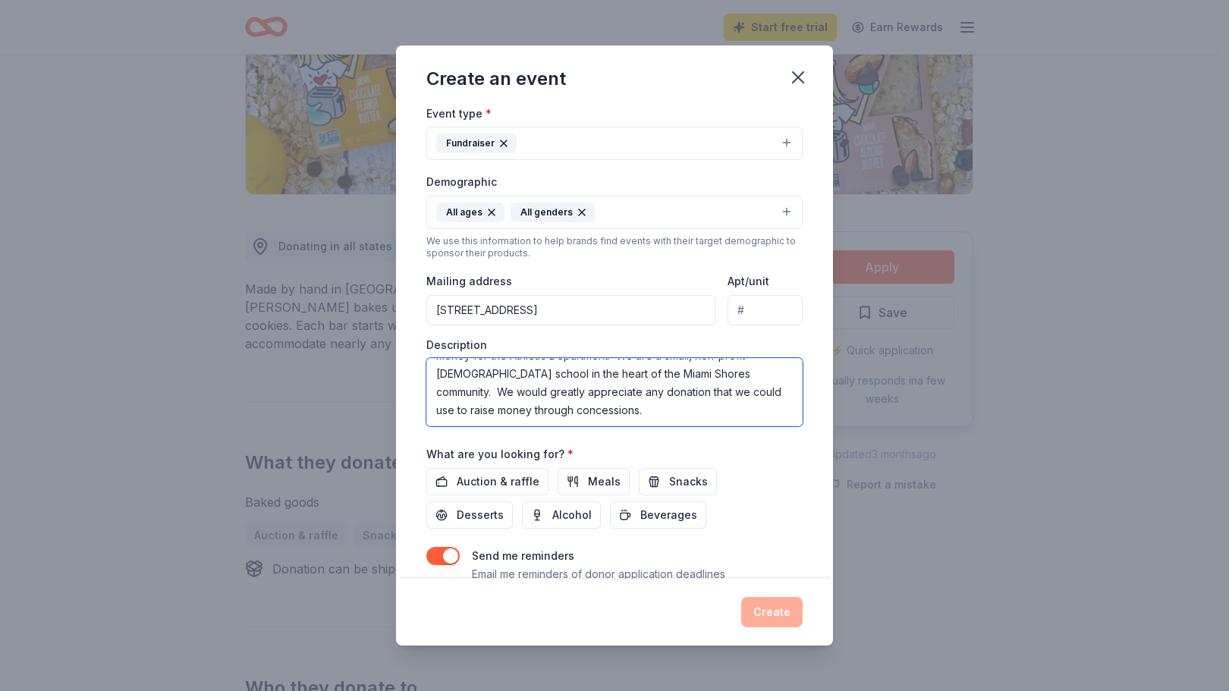
scroll to position [6, 0]
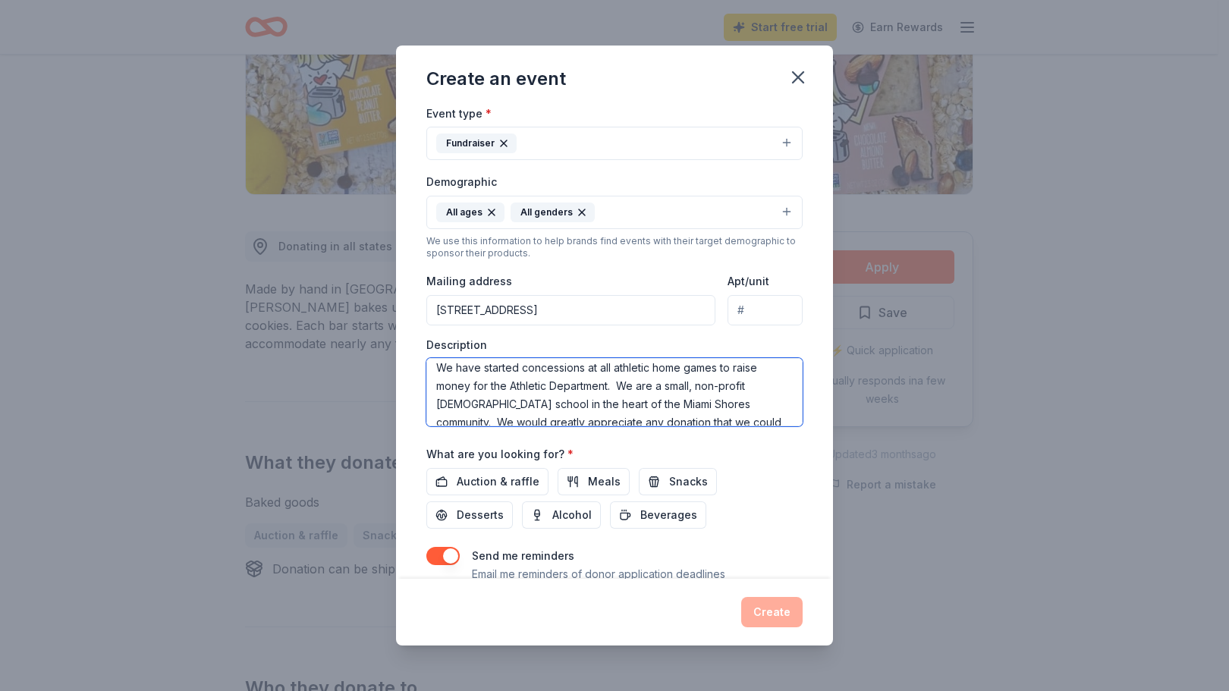
click at [505, 385] on textarea "We have started concessions at all athletic home games to raise money for the A…" at bounding box center [614, 392] width 376 height 68
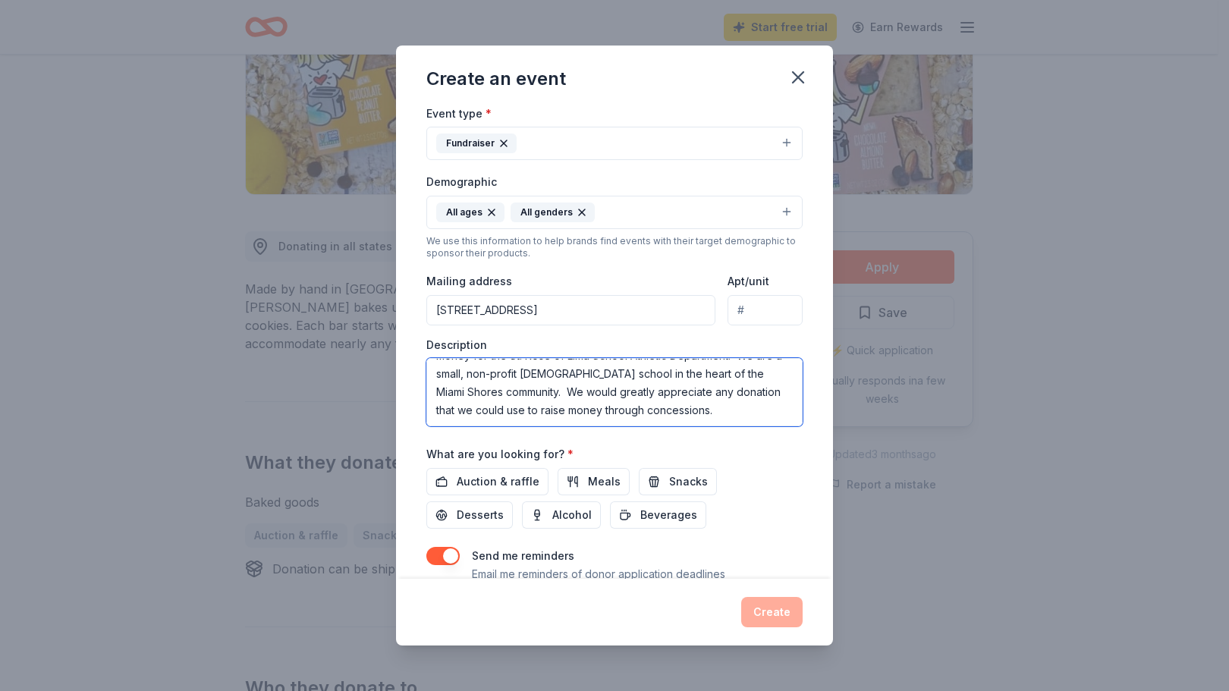
click at [744, 408] on textarea "We have started concessions at all athletic home games to raise money for the S…" at bounding box center [614, 392] width 376 height 68
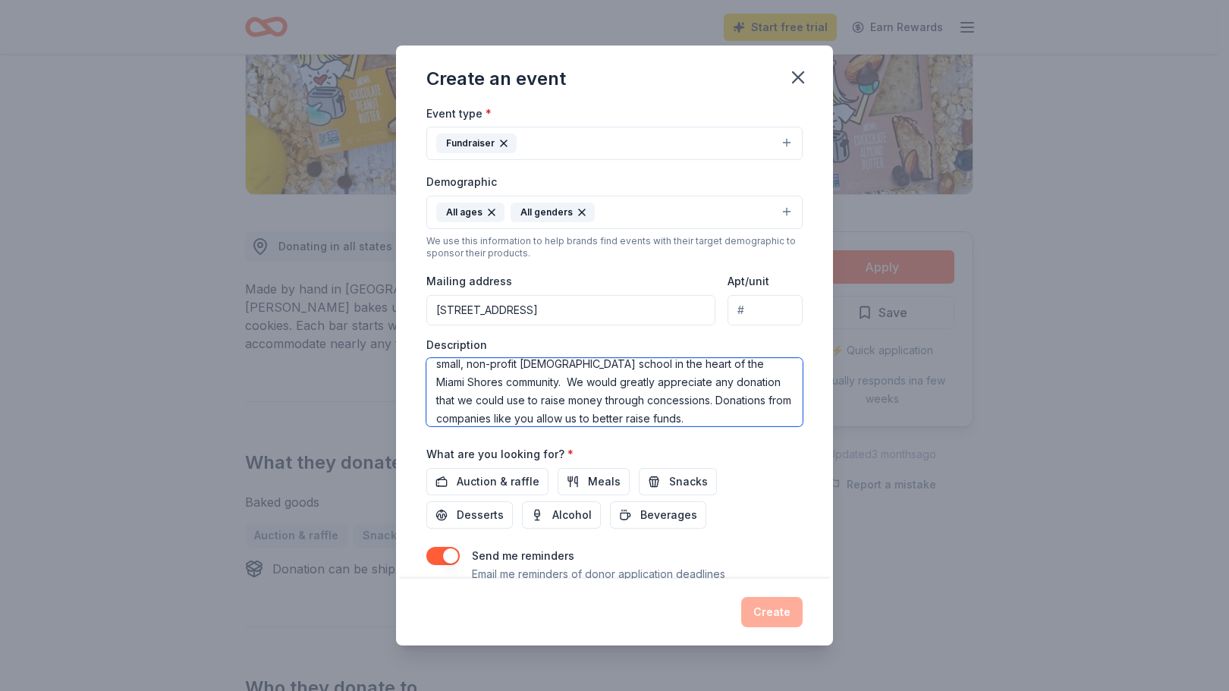
click at [556, 414] on textarea "We have started concessions at all athletic home games to raise money for the S…" at bounding box center [614, 392] width 376 height 68
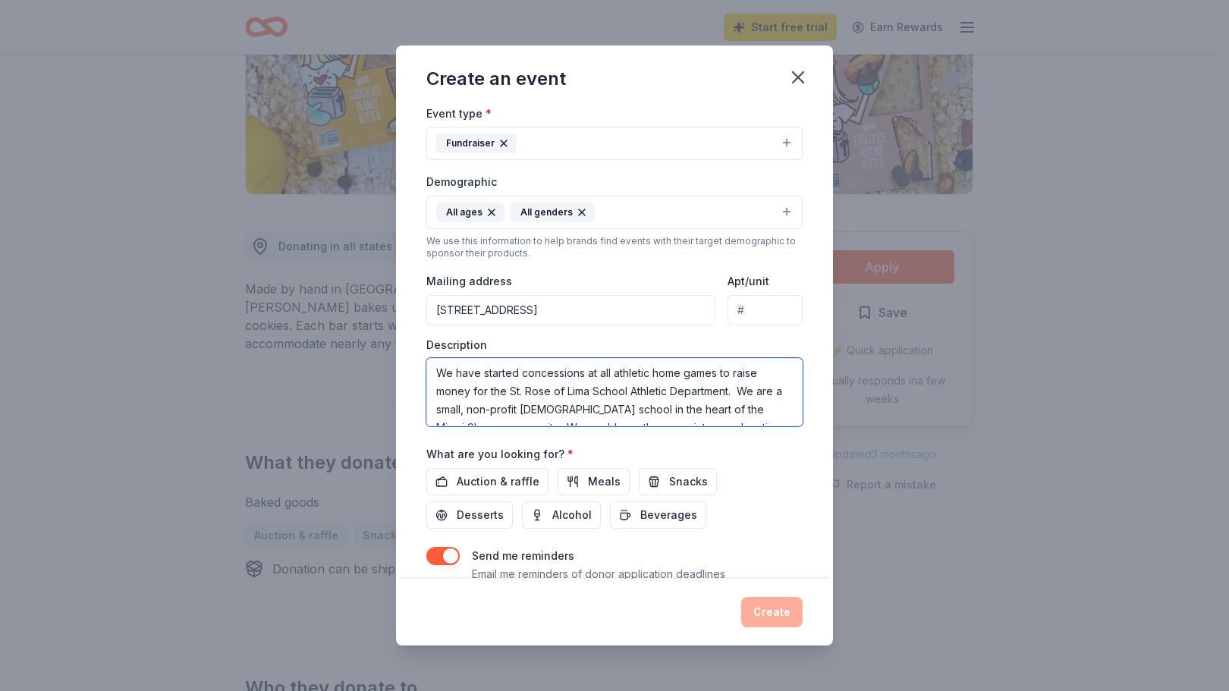
scroll to position [0, 0]
click at [582, 369] on textarea "We have started concessions at all athletic home games to raise money for the S…" at bounding box center [614, 392] width 376 height 68
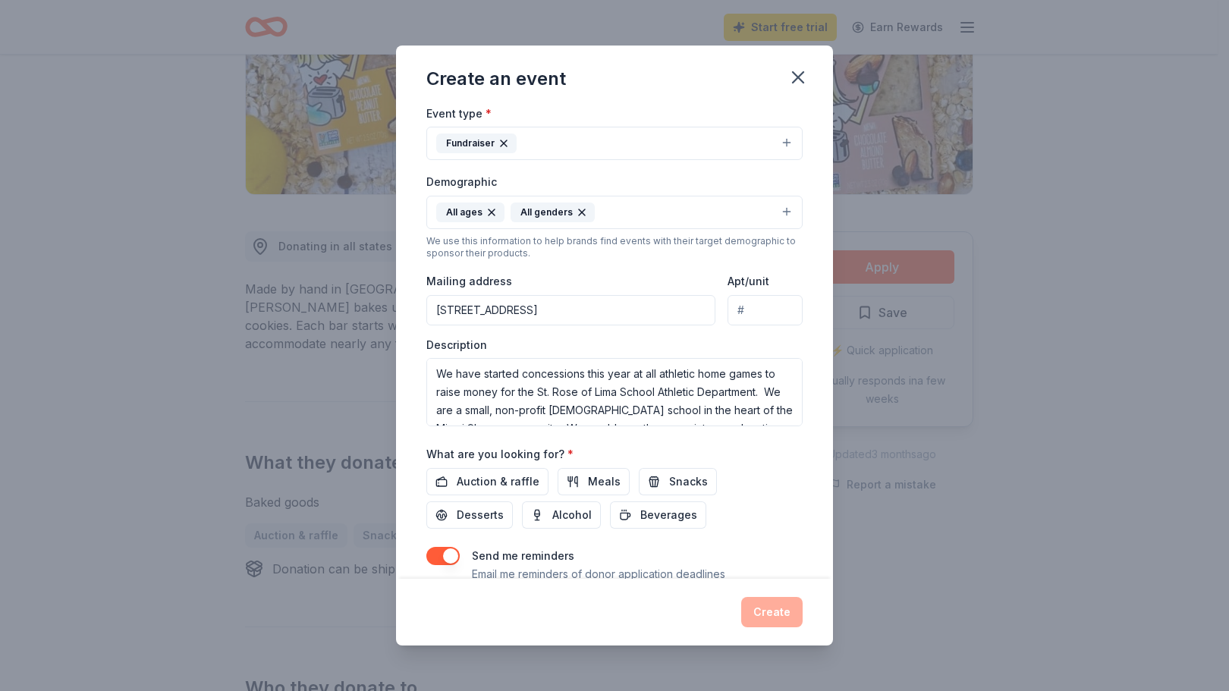
click at [789, 426] on div "Description We have started concessions this year at all athletic home games to…" at bounding box center [614, 383] width 376 height 90
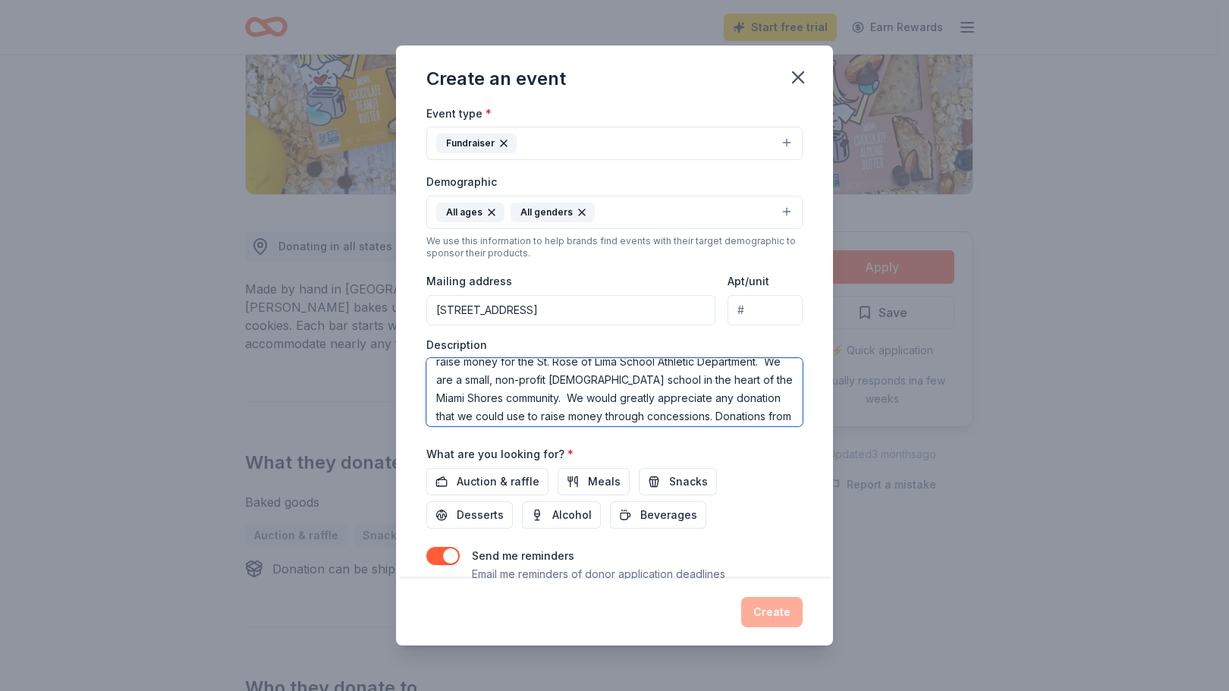
click at [790, 416] on textarea "We have started concessions this year at all athletic home games to raise money…" at bounding box center [614, 392] width 376 height 68
click at [546, 420] on textarea "We have started concessions this year at all athletic home games to raise money…" at bounding box center [614, 392] width 376 height 68
click at [476, 419] on textarea "We have started concessions this year at all athletic home games to raise money…" at bounding box center [614, 392] width 376 height 68
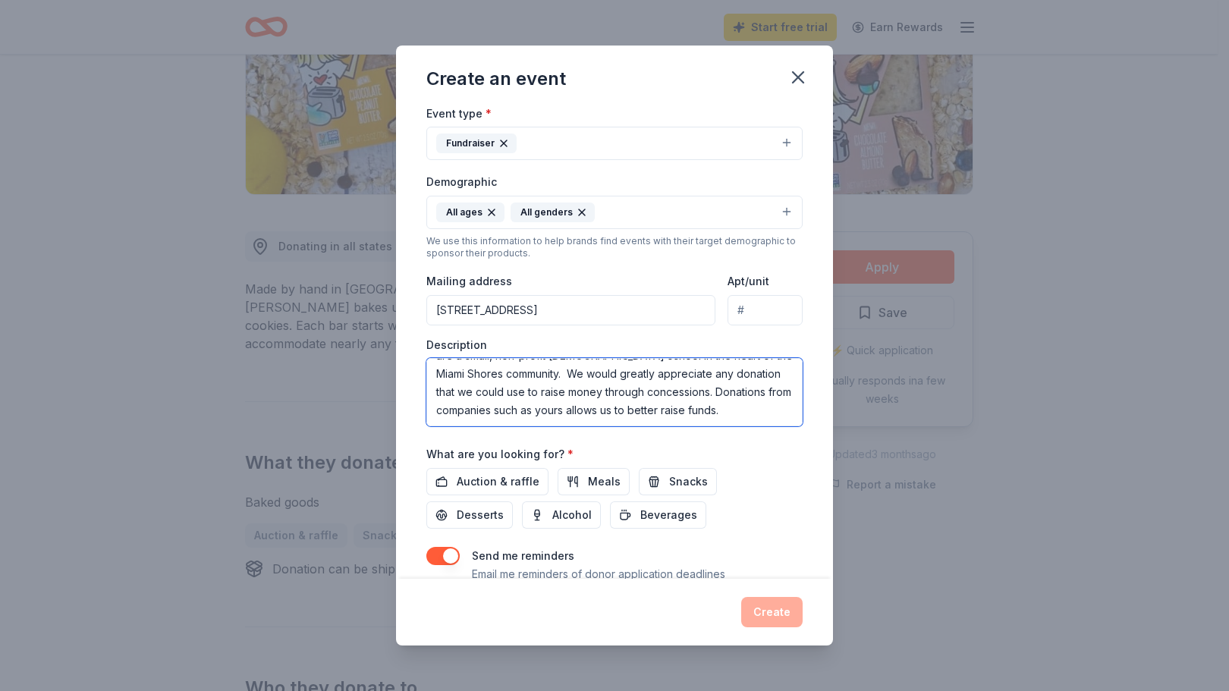
click at [476, 419] on textarea "We have started concessions this year at all athletic home games to raise money…" at bounding box center [614, 392] width 376 height 68
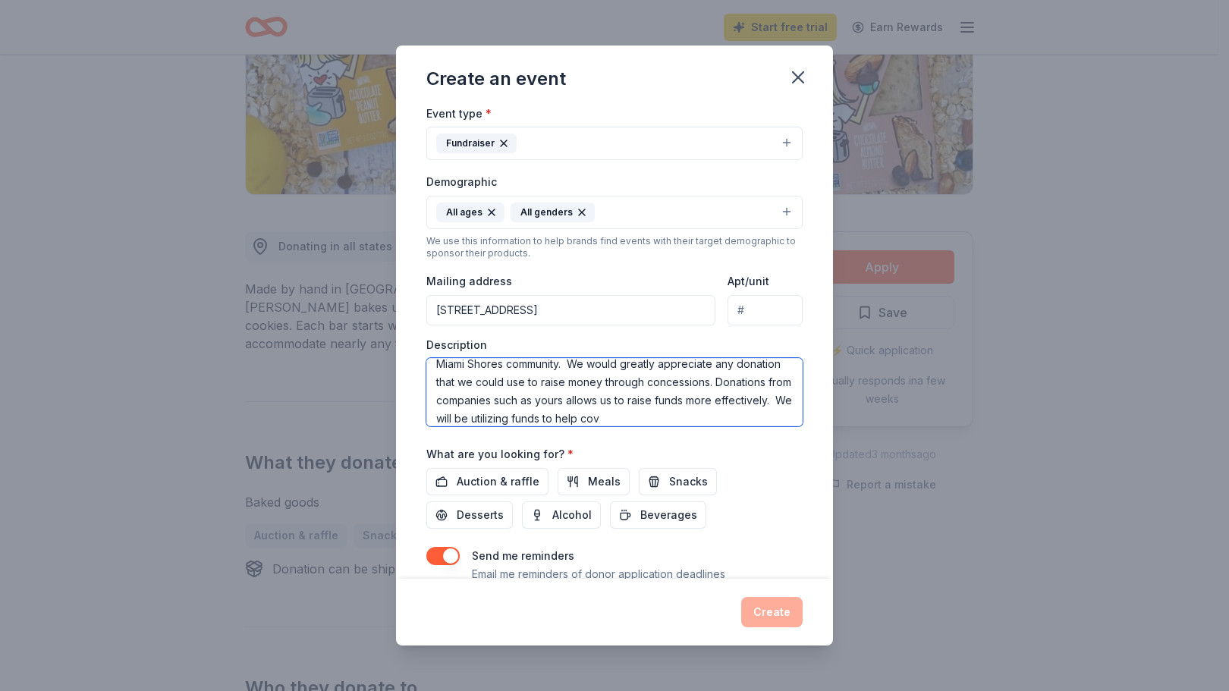
scroll to position [83, 0]
click at [683, 420] on textarea "We have started concessions this year at all athletic home games to raise money…" at bounding box center [614, 392] width 376 height 68
click at [666, 419] on textarea "We have started concessions this year at all athletic home games to raise money…" at bounding box center [614, 392] width 376 height 68
click at [674, 420] on textarea "We have started concessions this year at all athletic home games to raise money…" at bounding box center [614, 392] width 376 height 68
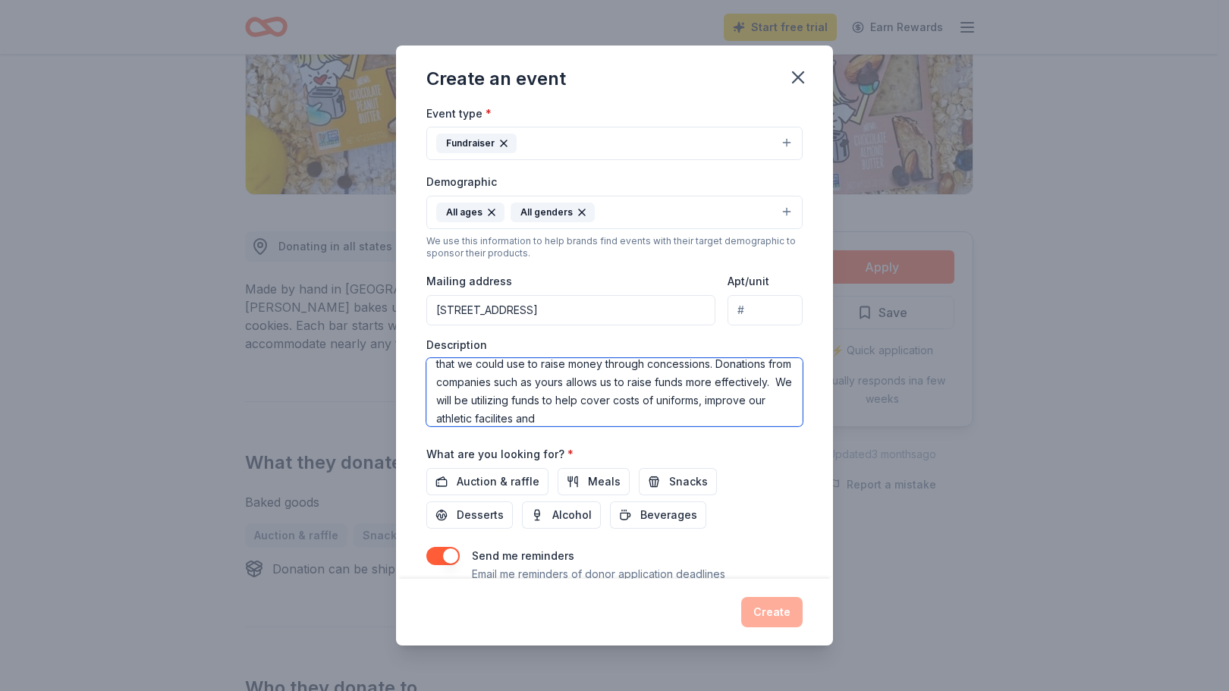
click at [674, 420] on textarea "We have started concessions this year at all athletic home games to raise money…" at bounding box center [614, 392] width 376 height 68
click at [705, 419] on textarea "We have started concessions this year at all athletic home games to raise money…" at bounding box center [614, 392] width 376 height 68
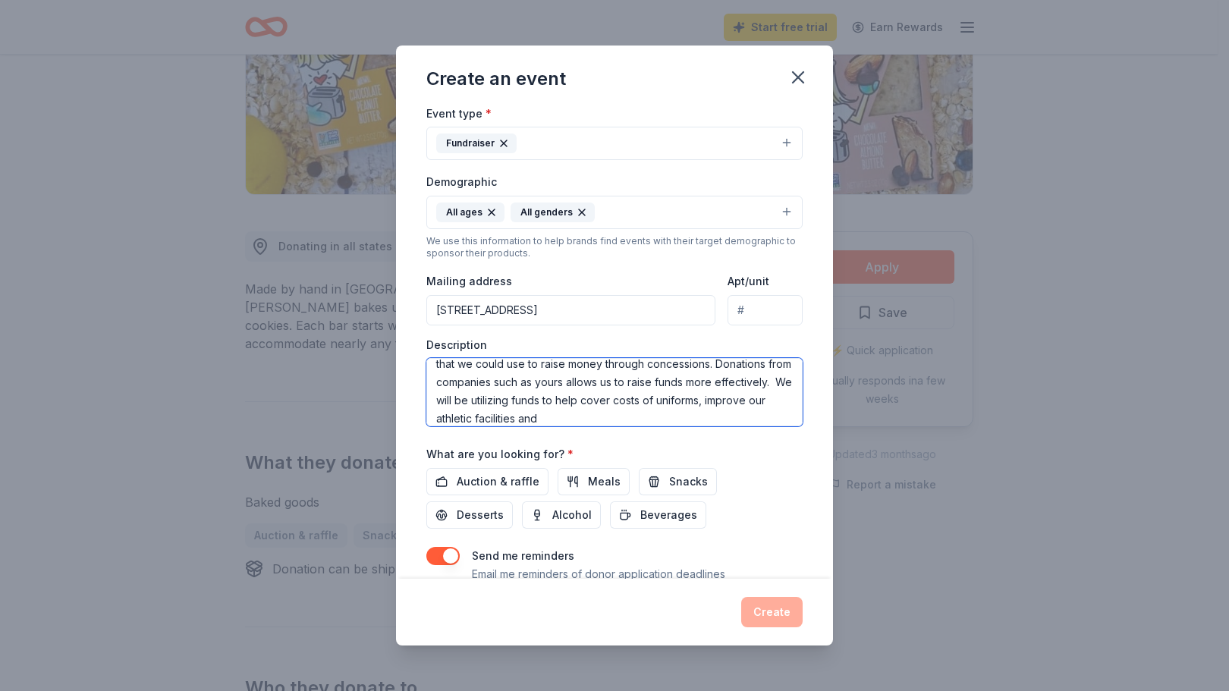
click at [744, 417] on textarea "We have started concessions this year at all athletic home games to raise money…" at bounding box center [614, 392] width 376 height 68
click at [469, 418] on textarea "We have started concessions this year at all athletic home games to raise money…" at bounding box center [614, 392] width 376 height 68
click at [754, 422] on textarea "We have started concessions this year at all athletic home games to raise money…" at bounding box center [614, 392] width 376 height 68
click at [433, 412] on textarea "We have started concessions this year at all athletic home games to raise money…" at bounding box center [614, 392] width 376 height 68
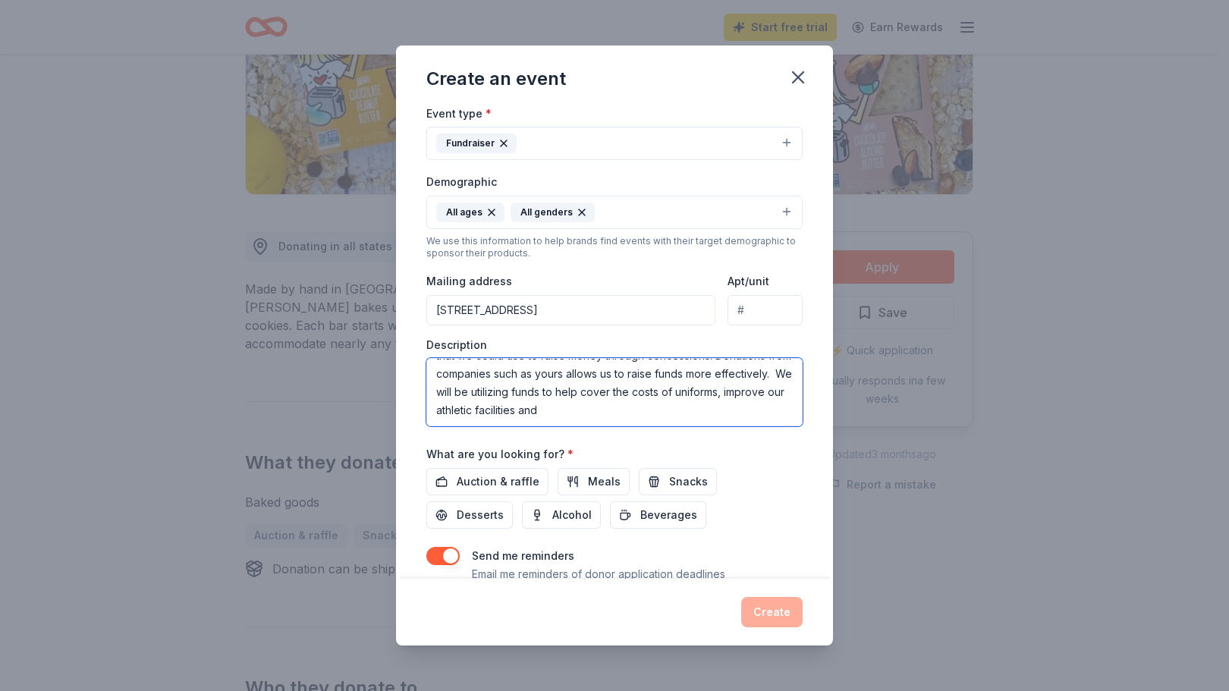
paste textarea "promote athletics to our youth."
click at [770, 419] on textarea "We have started concessions this year at all athletic home games to raise money…" at bounding box center [614, 392] width 376 height 68
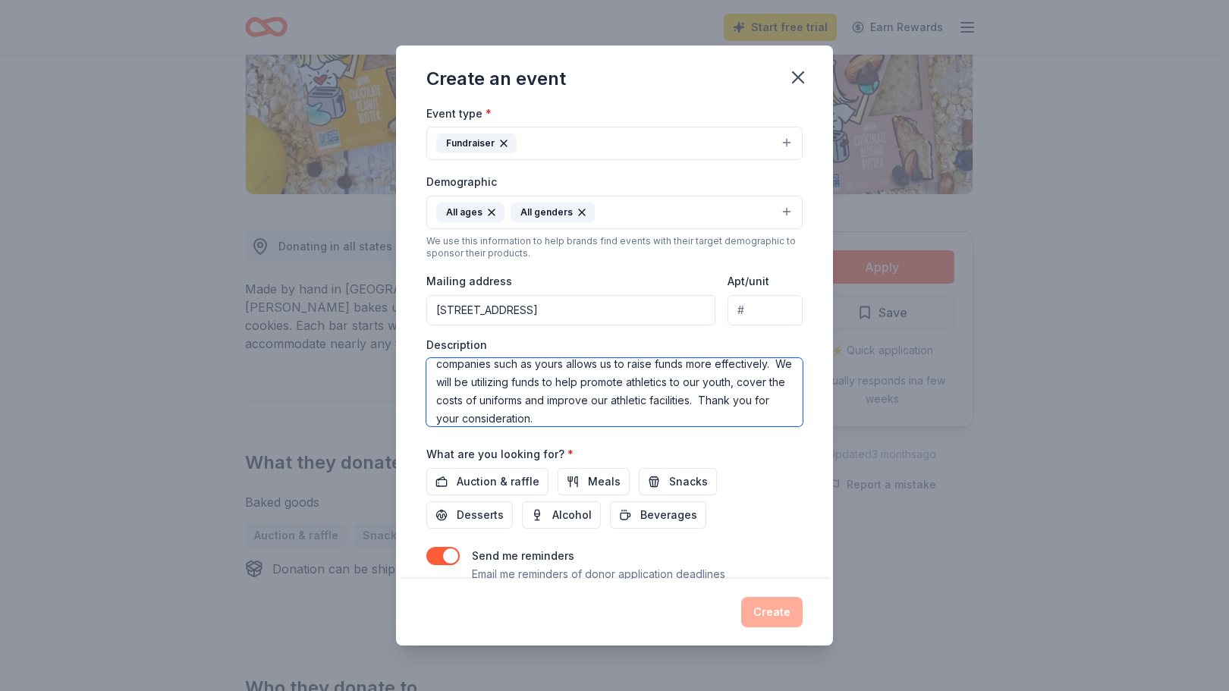
click at [762, 413] on textarea "We have started concessions this year at all athletic home games to raise money…" at bounding box center [614, 392] width 376 height 68
type textarea "We have started concessions this year at all athletic home games to raise money…"
click at [751, 416] on textarea "We have started concessions this year at all athletic home games to raise money…" at bounding box center [614, 392] width 376 height 68
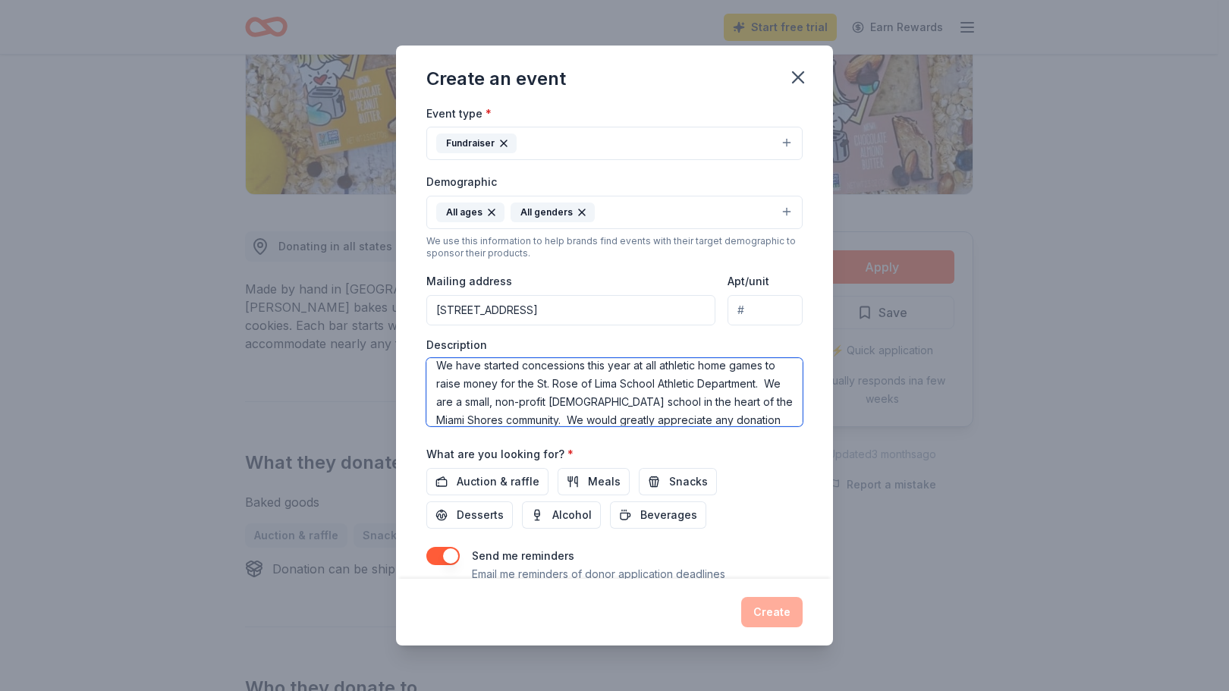
click at [751, 416] on textarea "We have started concessions this year at all athletic home games to raise money…" at bounding box center [614, 392] width 376 height 68
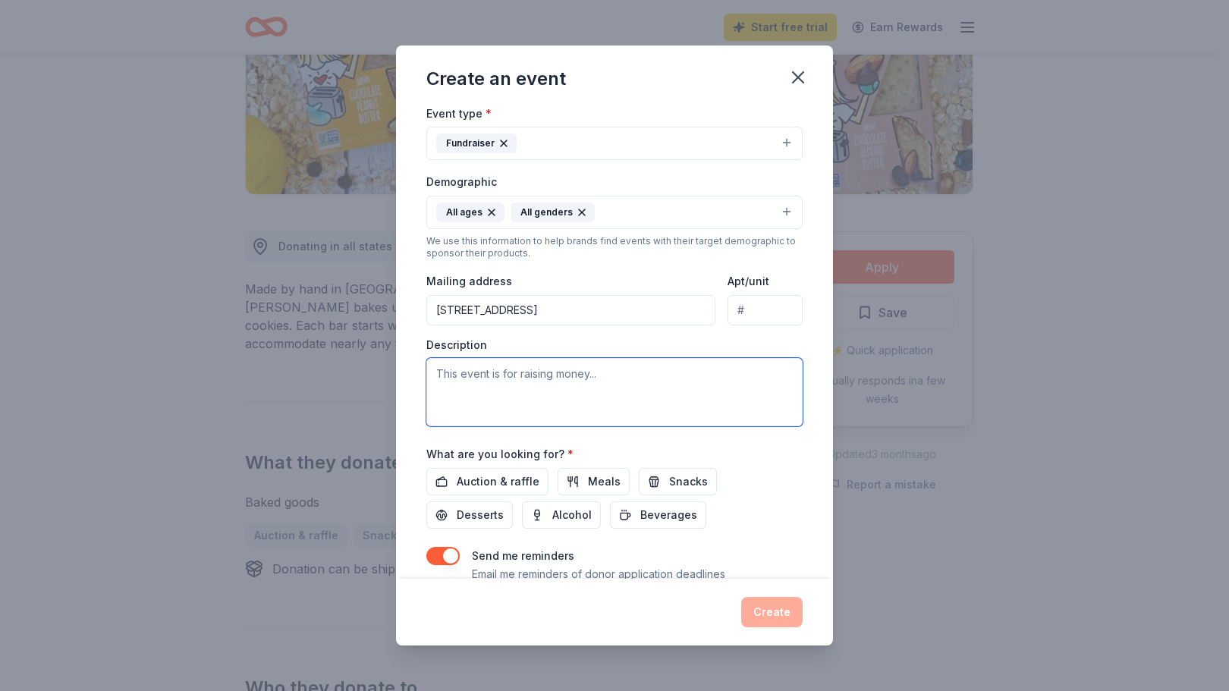
scroll to position [0, 0]
paste textarea "We are excited to share that this year we have begun offering concessions at al…"
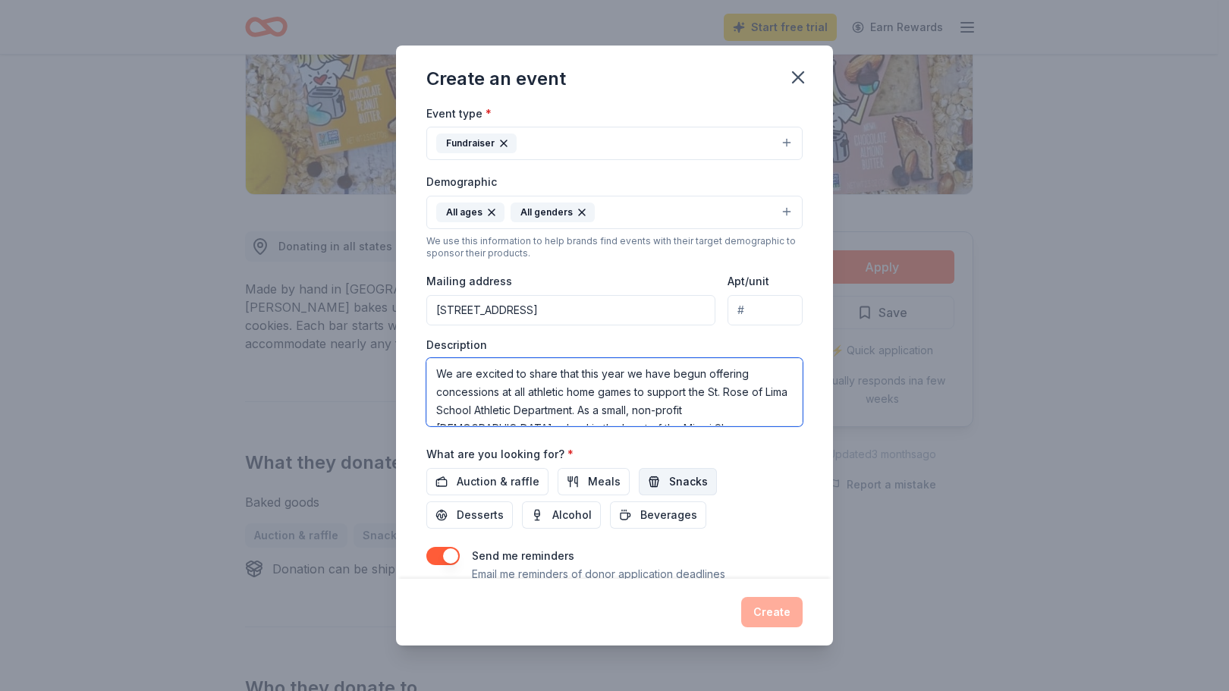
type textarea "We are excited to share that this year we have begun offering concessions at al…"
click at [648, 484] on button "Snacks" at bounding box center [678, 481] width 78 height 27
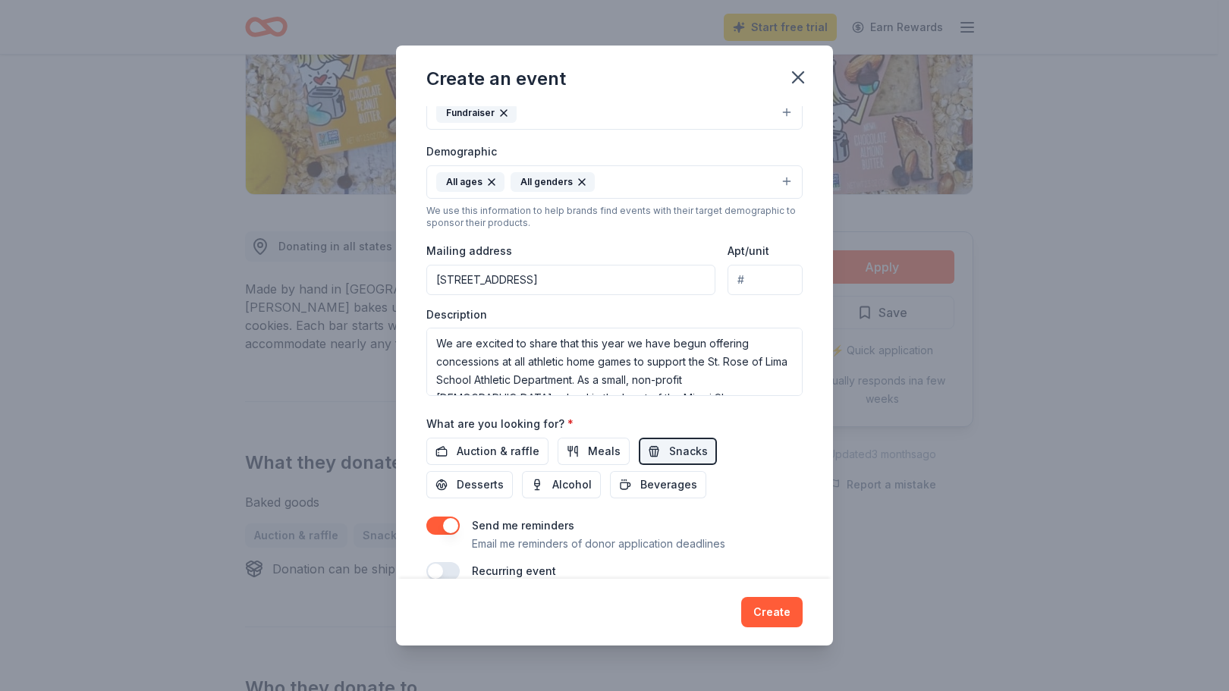
scroll to position [255, 0]
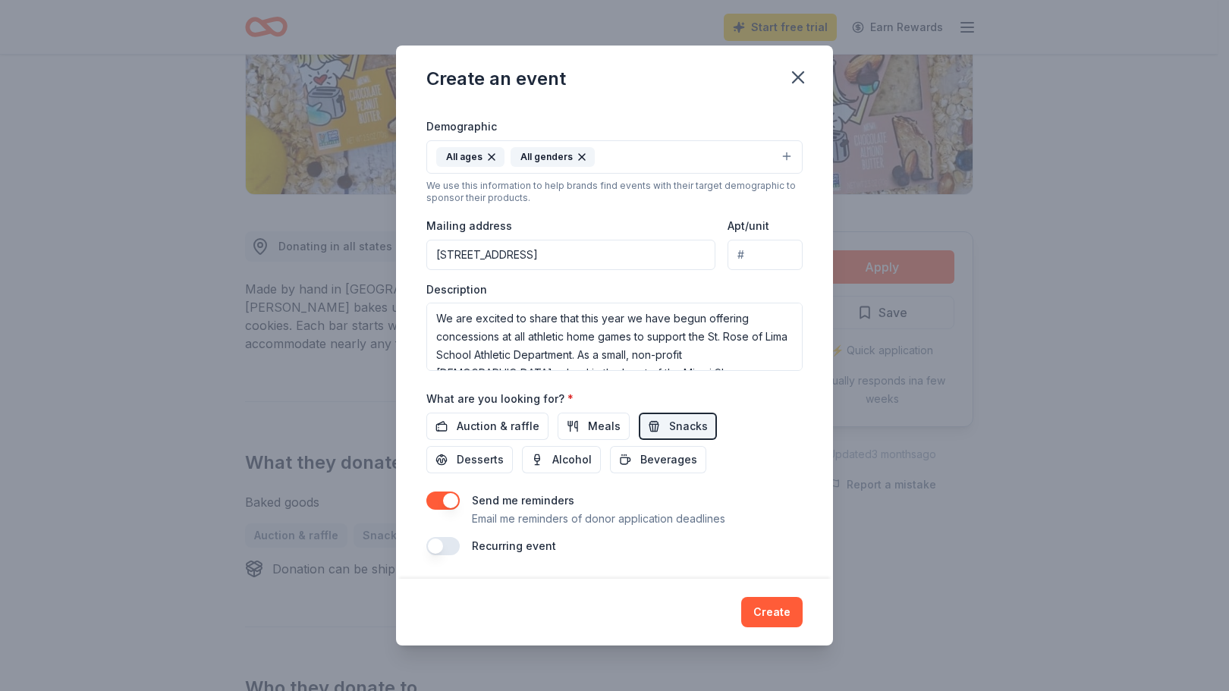
click at [457, 547] on button "button" at bounding box center [442, 546] width 33 height 18
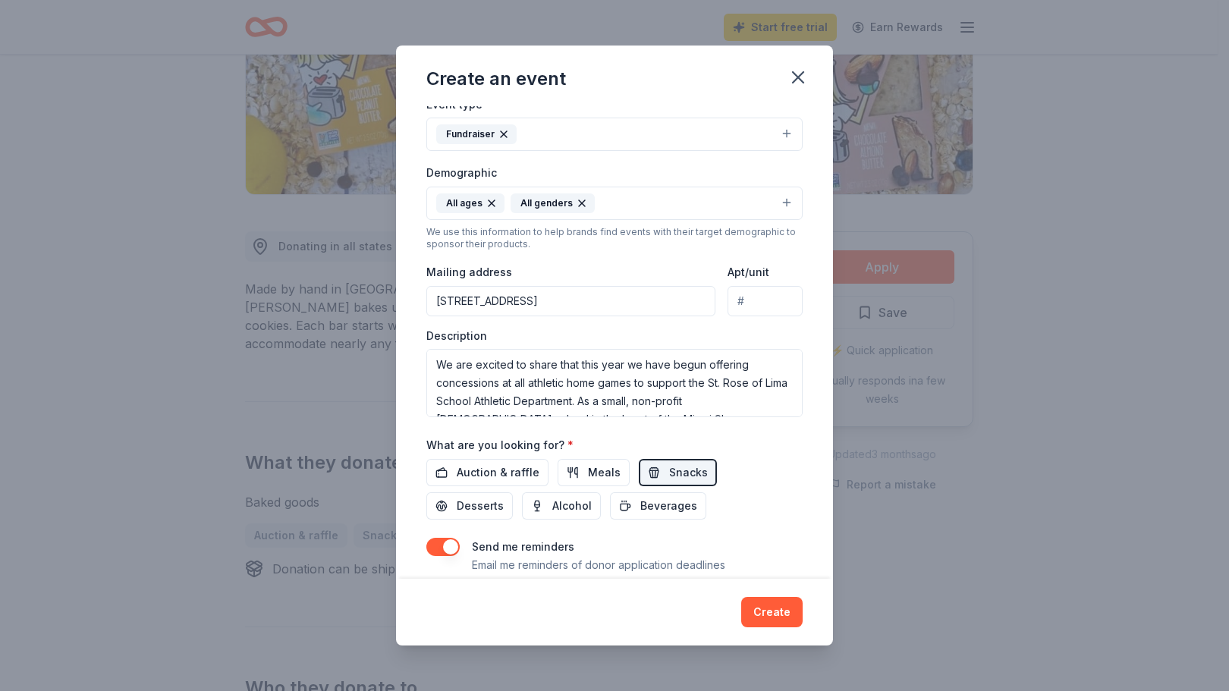
scroll to position [87, 0]
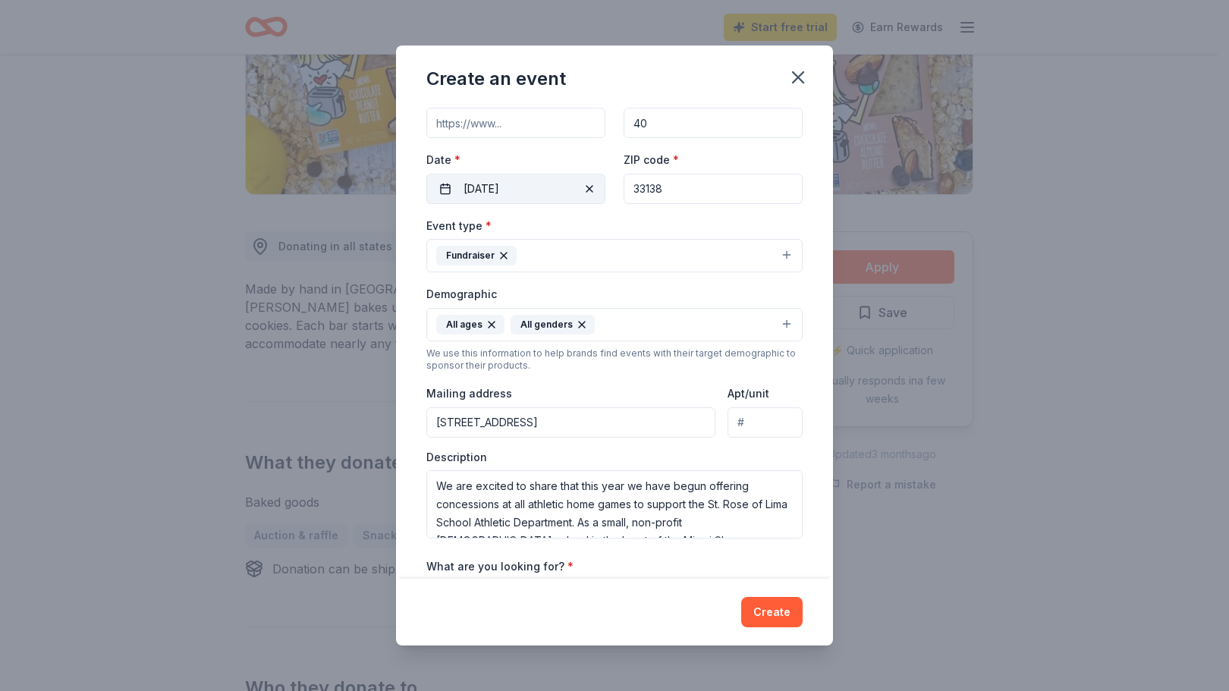
click at [564, 194] on button "10/01/2025" at bounding box center [515, 189] width 179 height 30
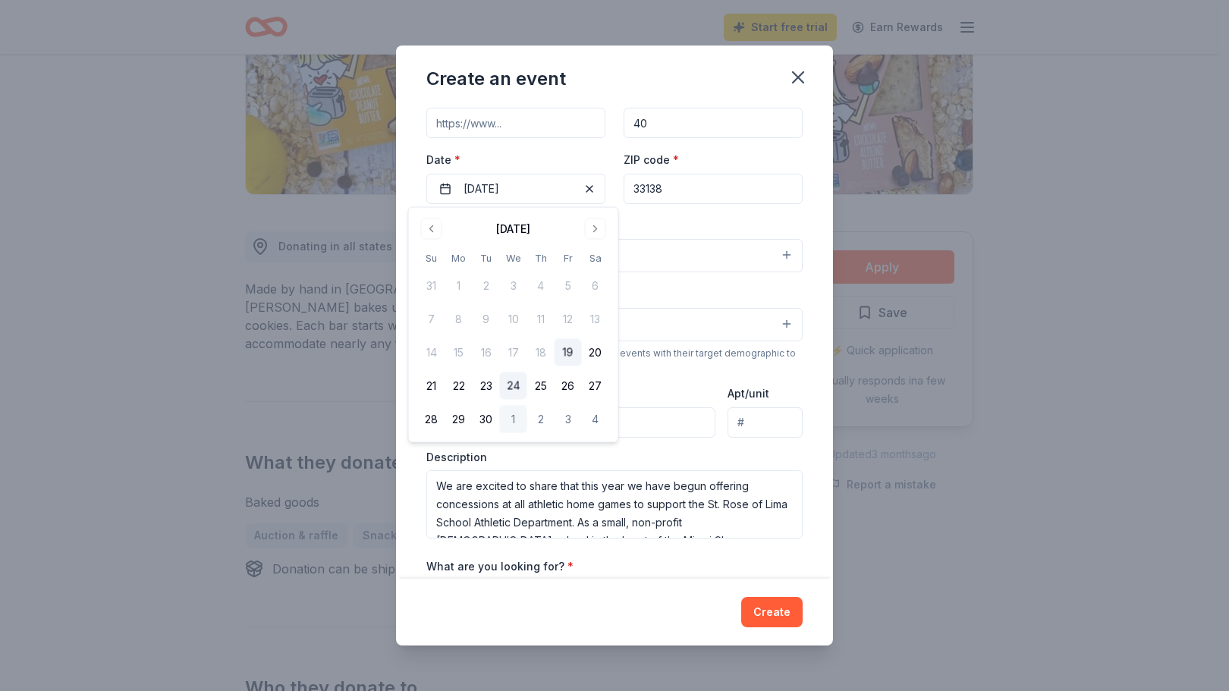
click at [515, 387] on button "24" at bounding box center [513, 385] width 27 height 27
click at [818, 509] on div "Event name * Athletic Concessions 20 /100 Event website Attendance * 40 Date * …" at bounding box center [614, 342] width 437 height 473
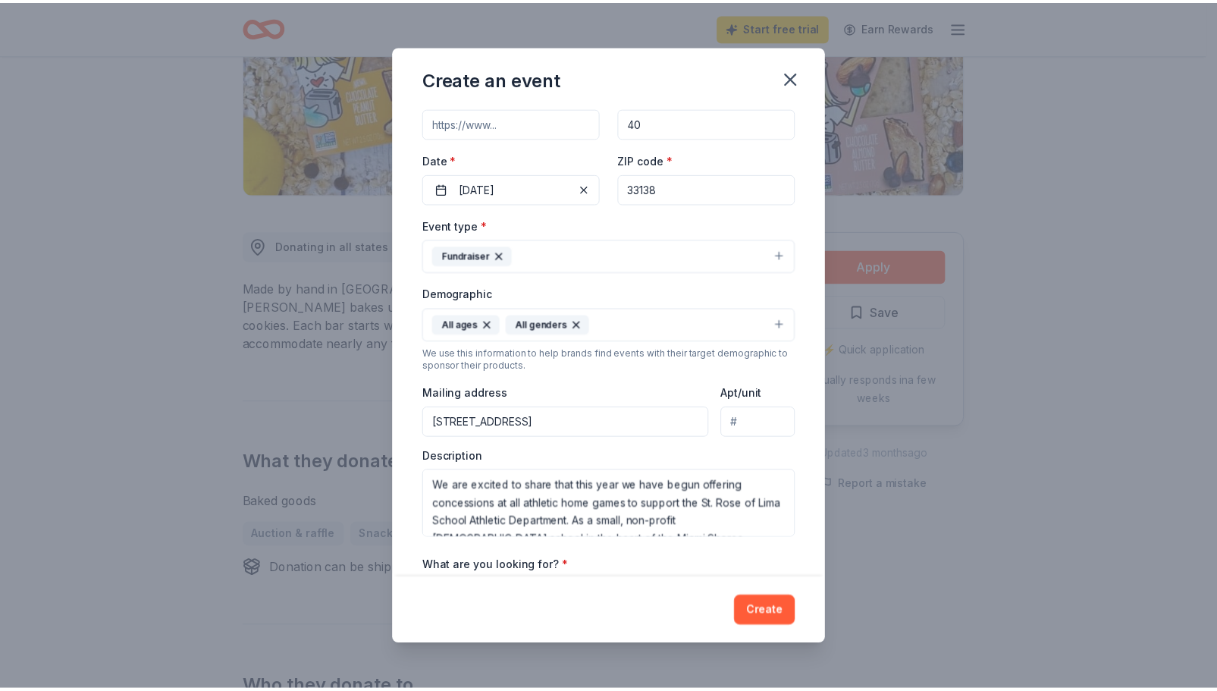
scroll to position [309, 0]
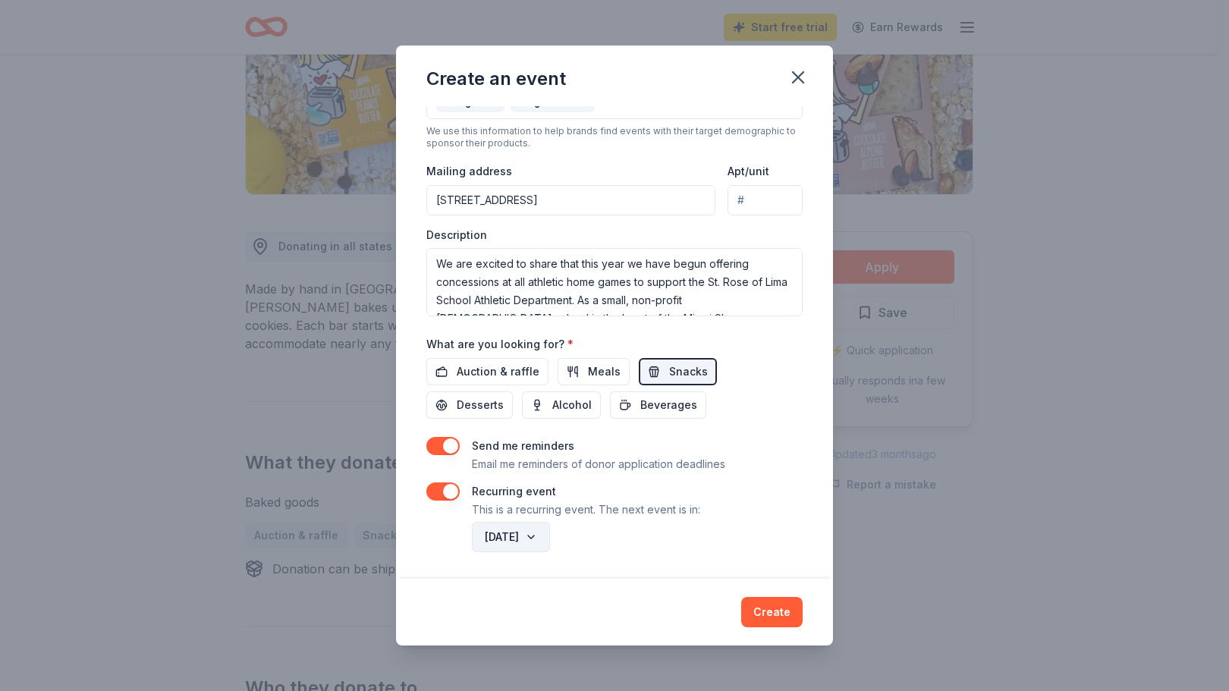
click at [550, 534] on button "October 2026" at bounding box center [511, 537] width 78 height 30
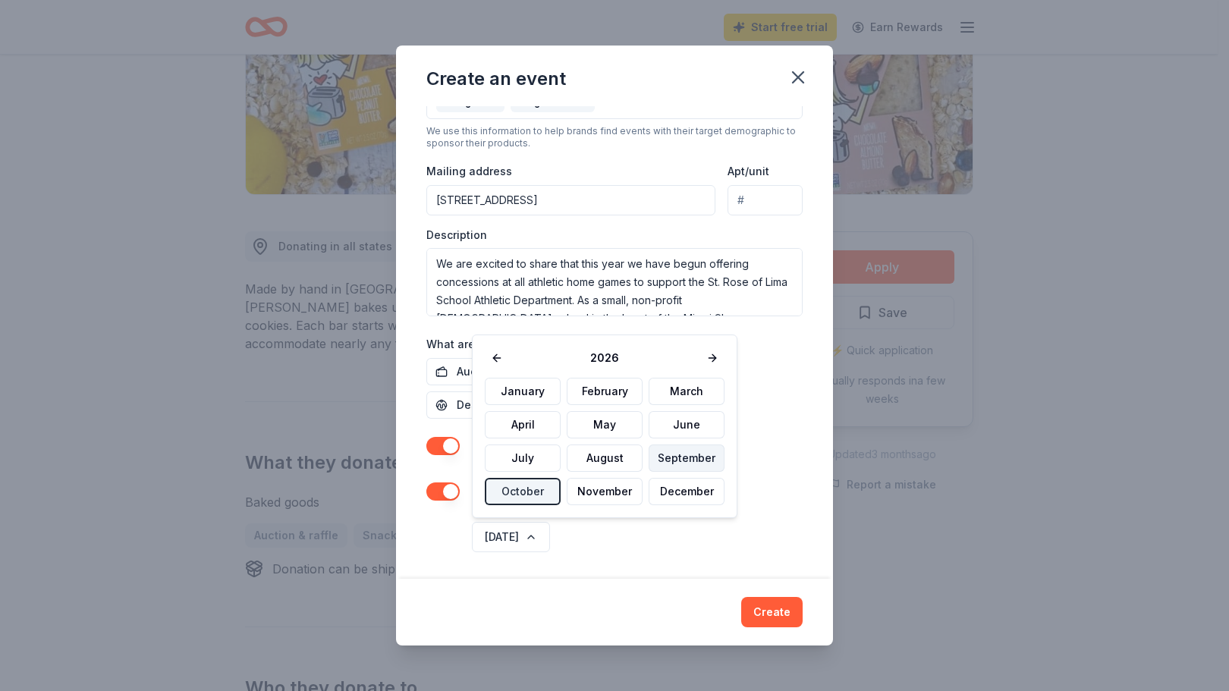
click at [678, 460] on button "September" at bounding box center [687, 457] width 76 height 27
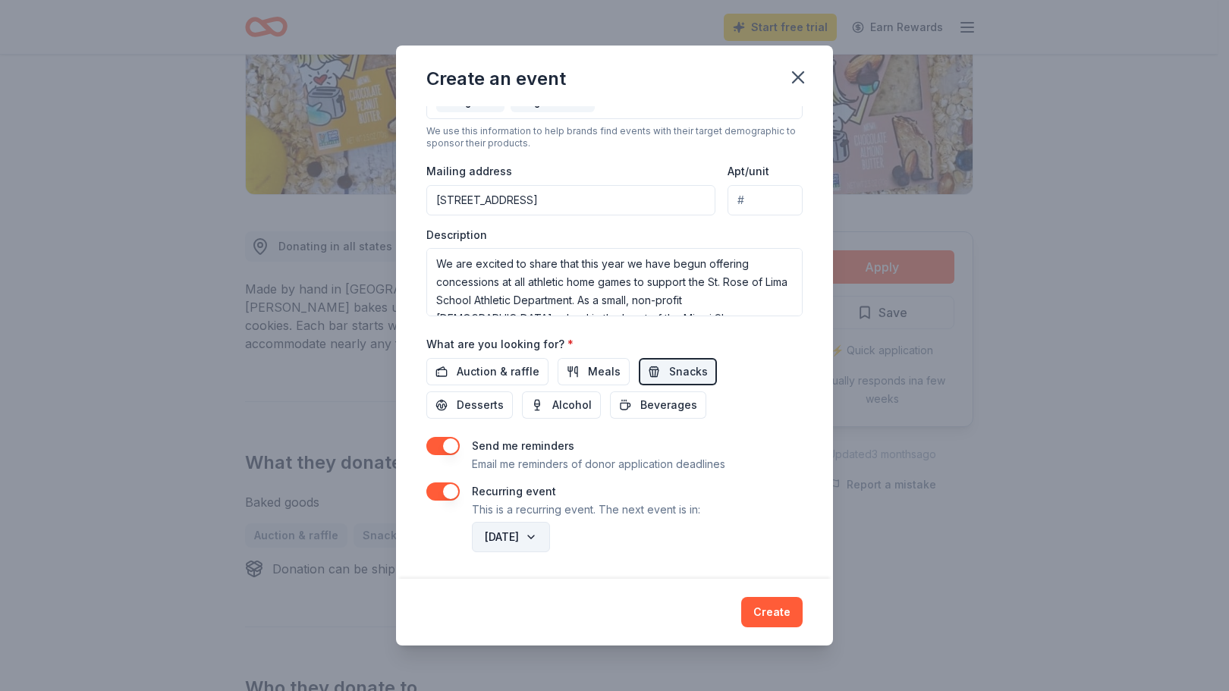
click at [550, 537] on button "September 2026" at bounding box center [511, 537] width 78 height 30
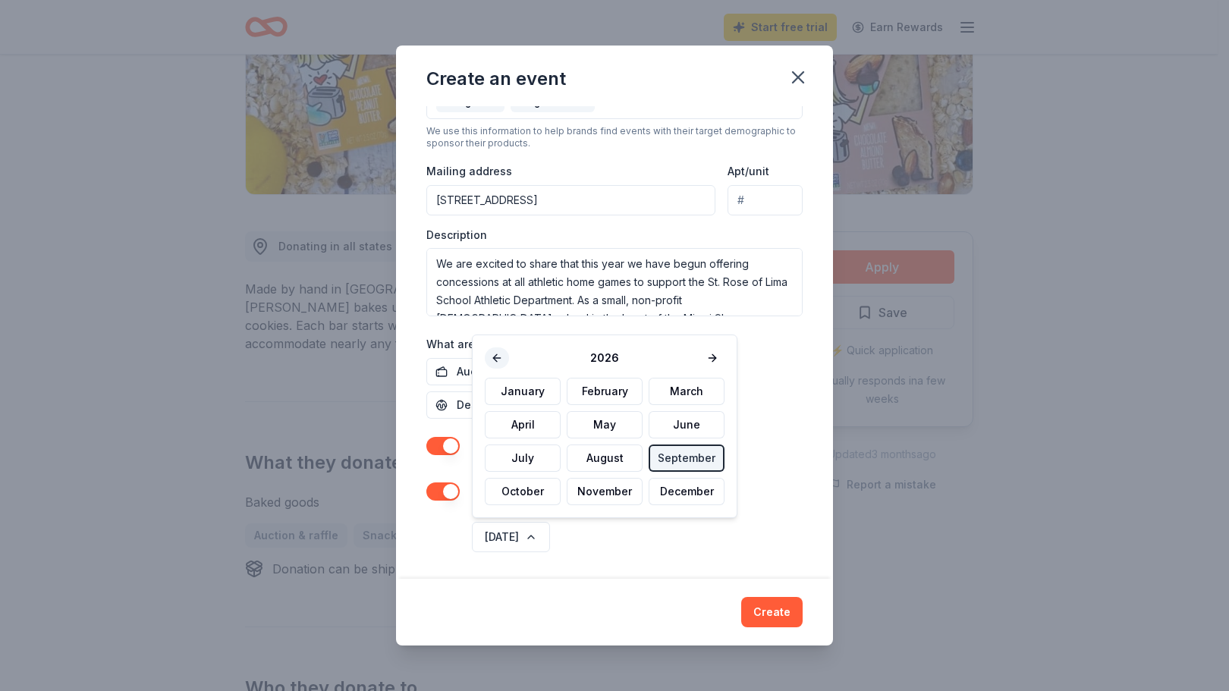
click at [491, 349] on button at bounding box center [497, 357] width 24 height 21
click at [495, 356] on div "2025" at bounding box center [605, 357] width 240 height 21
click at [705, 360] on button at bounding box center [712, 357] width 24 height 21
click at [495, 356] on button at bounding box center [497, 357] width 24 height 21
click at [520, 494] on button "October" at bounding box center [523, 491] width 76 height 27
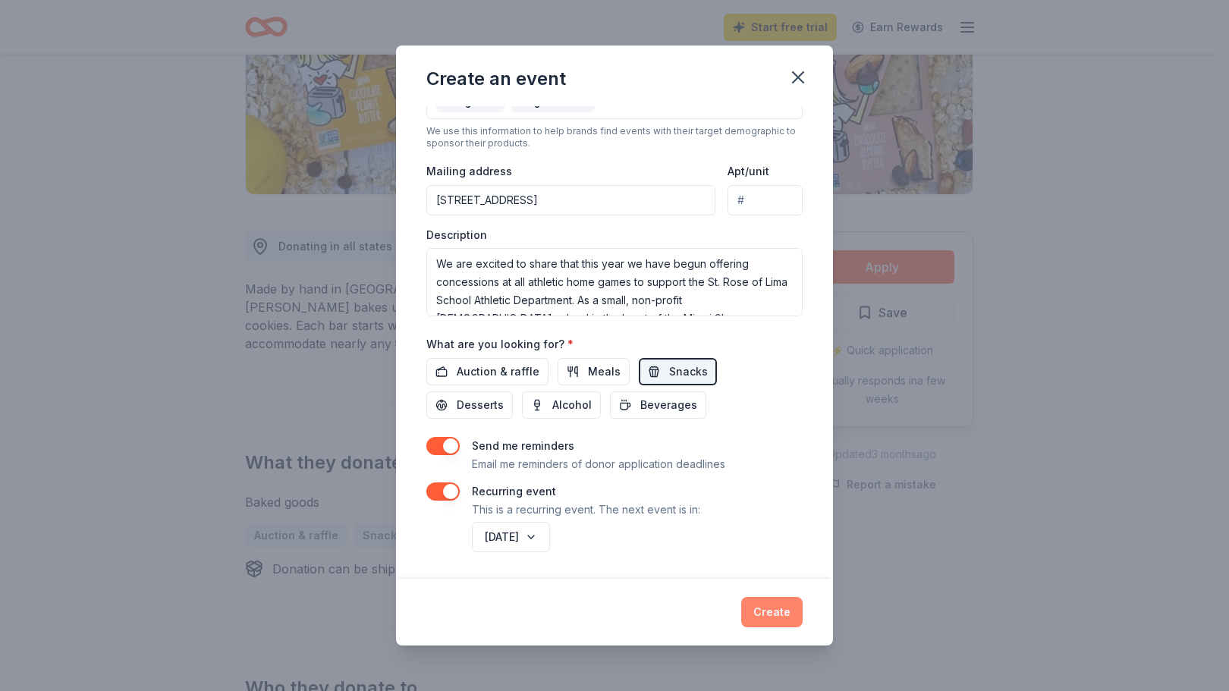
click at [778, 615] on button "Create" at bounding box center [771, 612] width 61 height 30
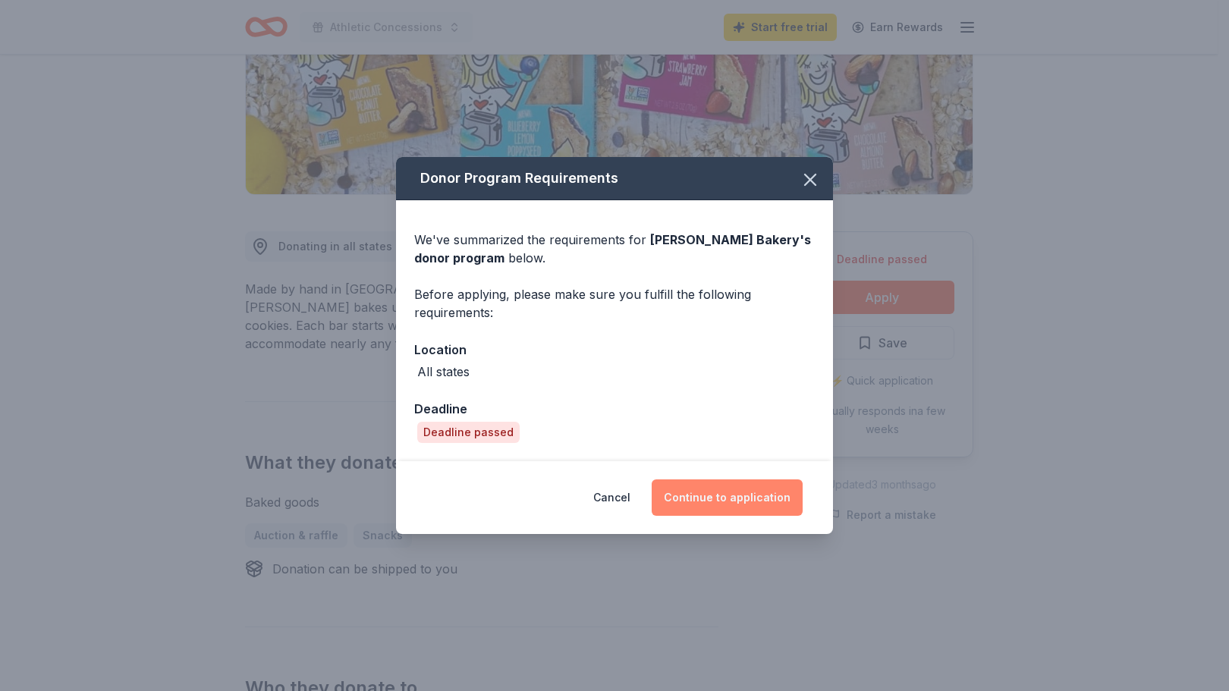
click at [714, 497] on button "Continue to application" at bounding box center [727, 497] width 151 height 36
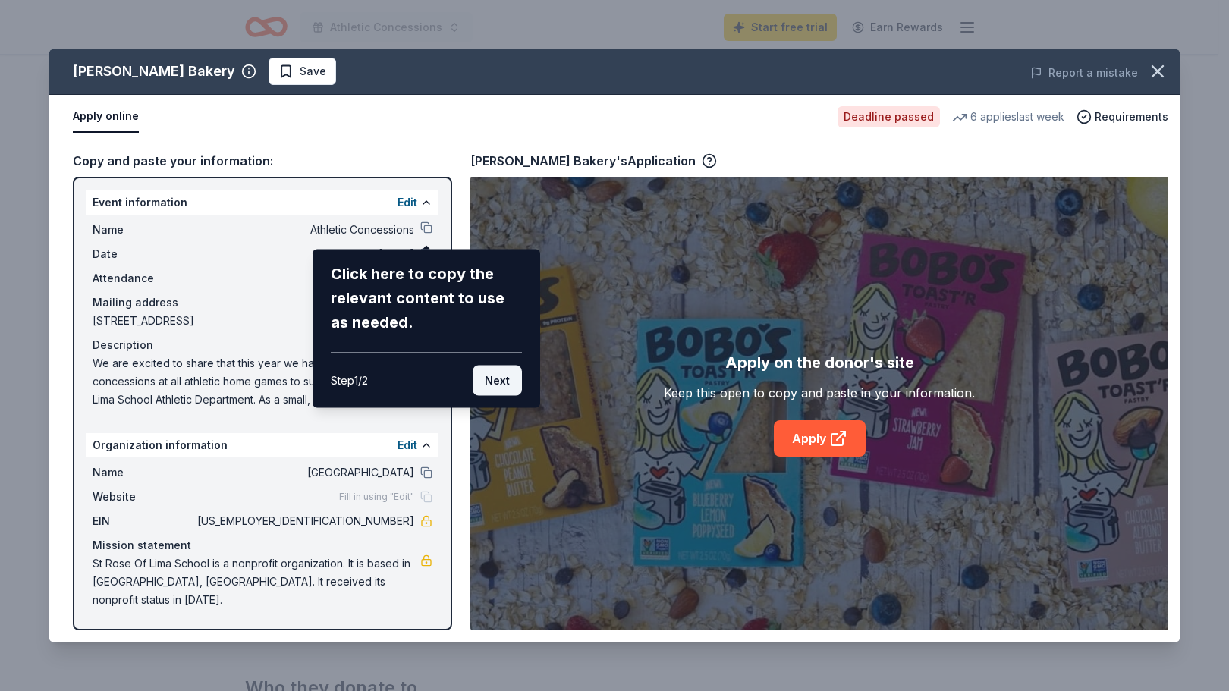
click at [487, 375] on button "Next" at bounding box center [497, 381] width 49 height 30
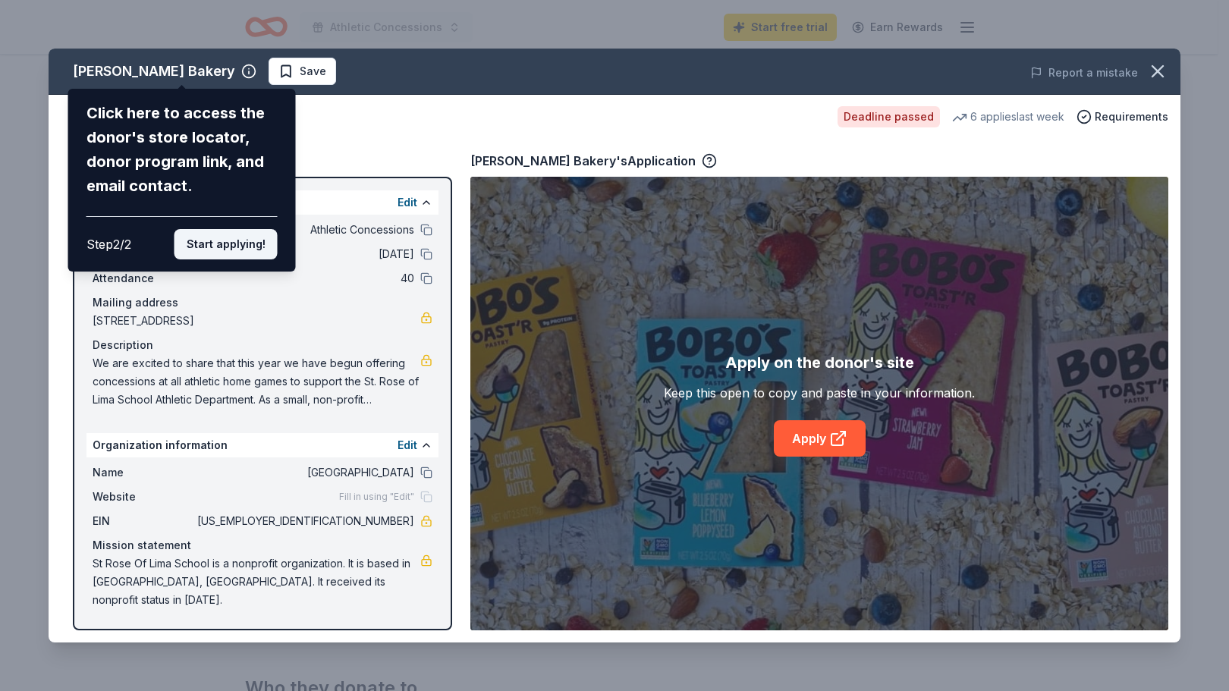
click at [232, 245] on button "Start applying!" at bounding box center [225, 244] width 103 height 30
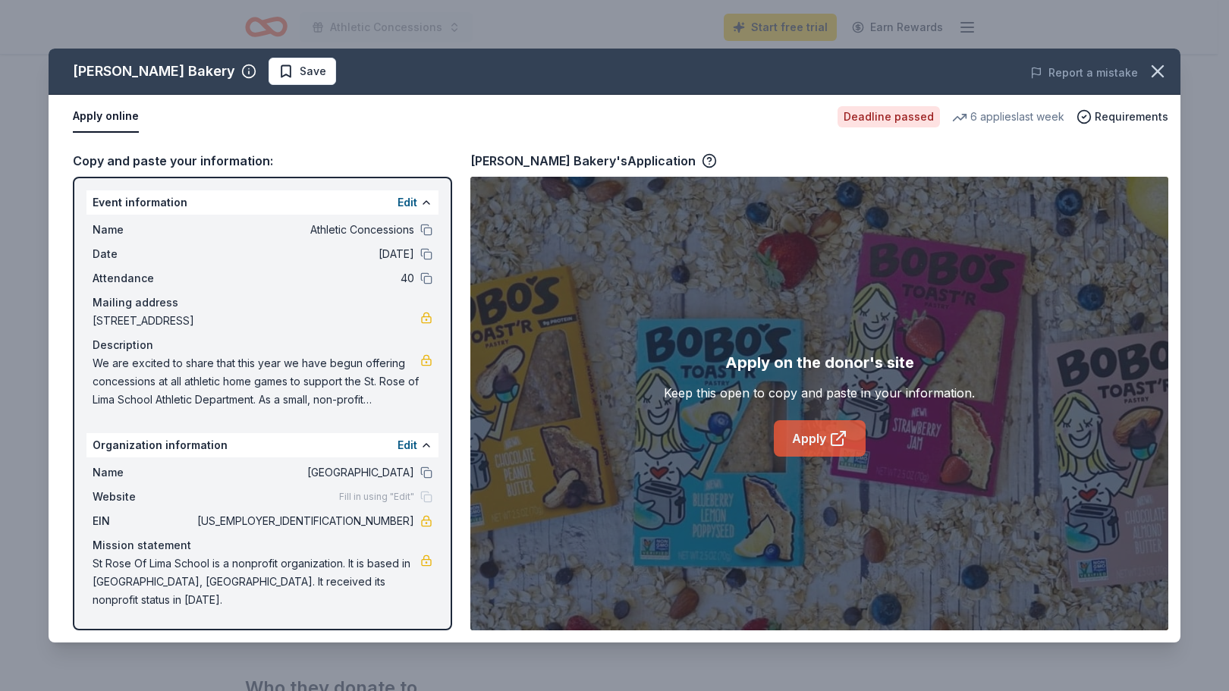
click at [802, 435] on link "Apply" at bounding box center [820, 438] width 92 height 36
click at [243, 77] on circle "button" at bounding box center [249, 71] width 13 height 13
click at [884, 116] on div "Deadline passed" at bounding box center [888, 116] width 102 height 21
click at [1117, 112] on span "Requirements" at bounding box center [1132, 117] width 74 height 18
click at [419, 252] on div "Date 09/24/25" at bounding box center [263, 254] width 340 height 18
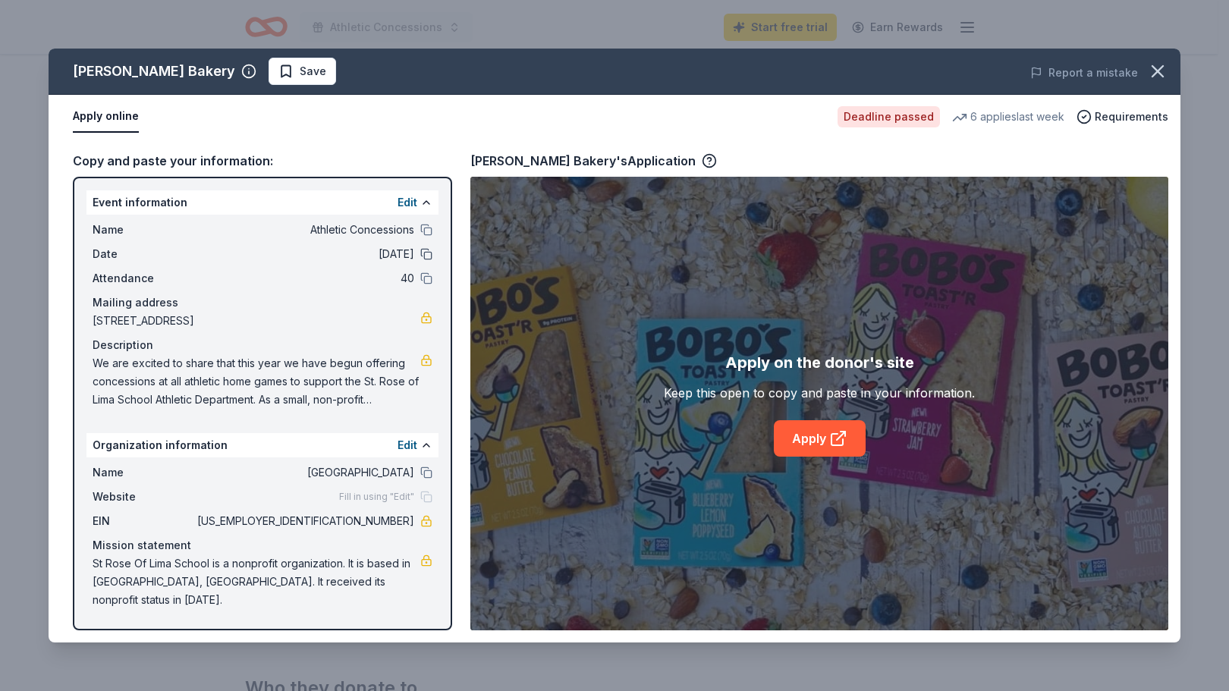
click at [424, 256] on button at bounding box center [426, 254] width 12 height 12
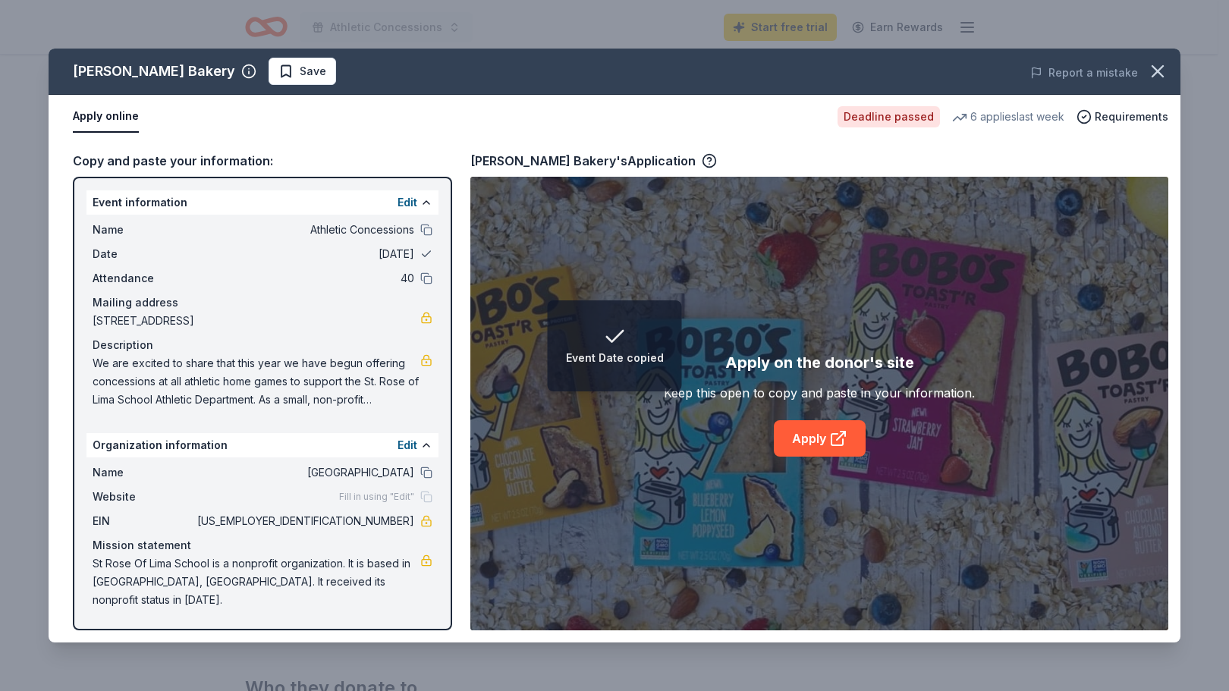
click at [424, 256] on button at bounding box center [426, 254] width 12 height 12
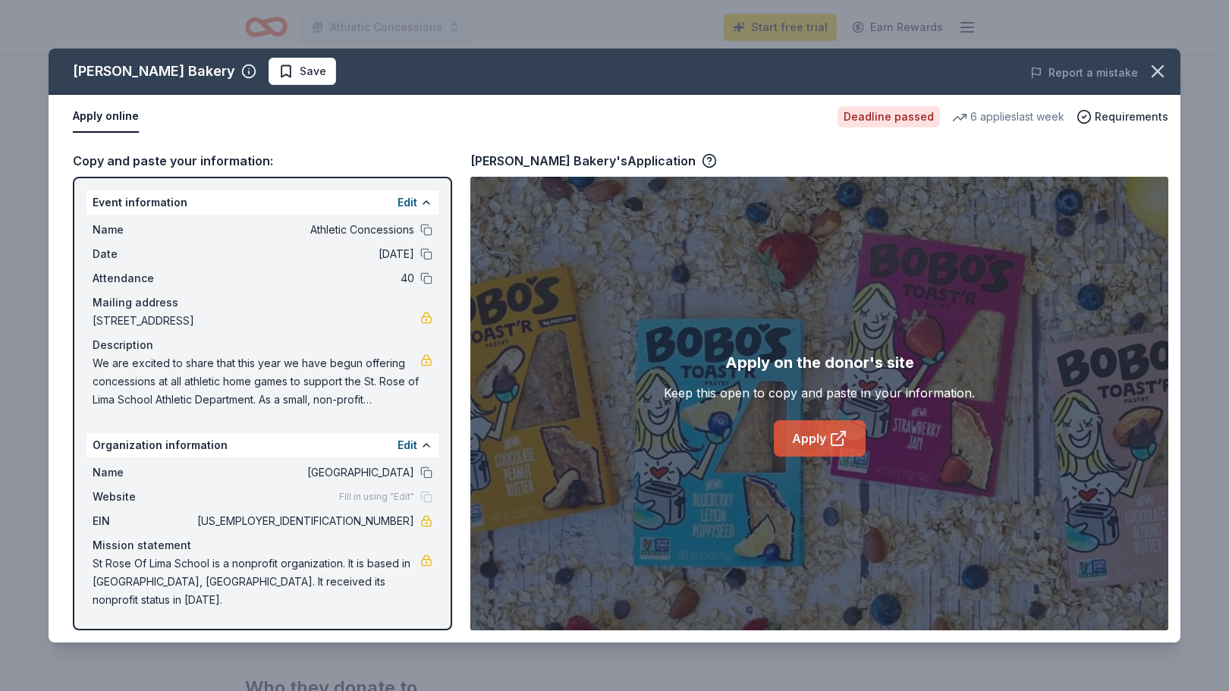
click at [803, 433] on link "Apply" at bounding box center [820, 438] width 92 height 36
click at [269, 81] on button "Save" at bounding box center [303, 71] width 68 height 27
click at [1161, 74] on icon "button" at bounding box center [1157, 71] width 11 height 11
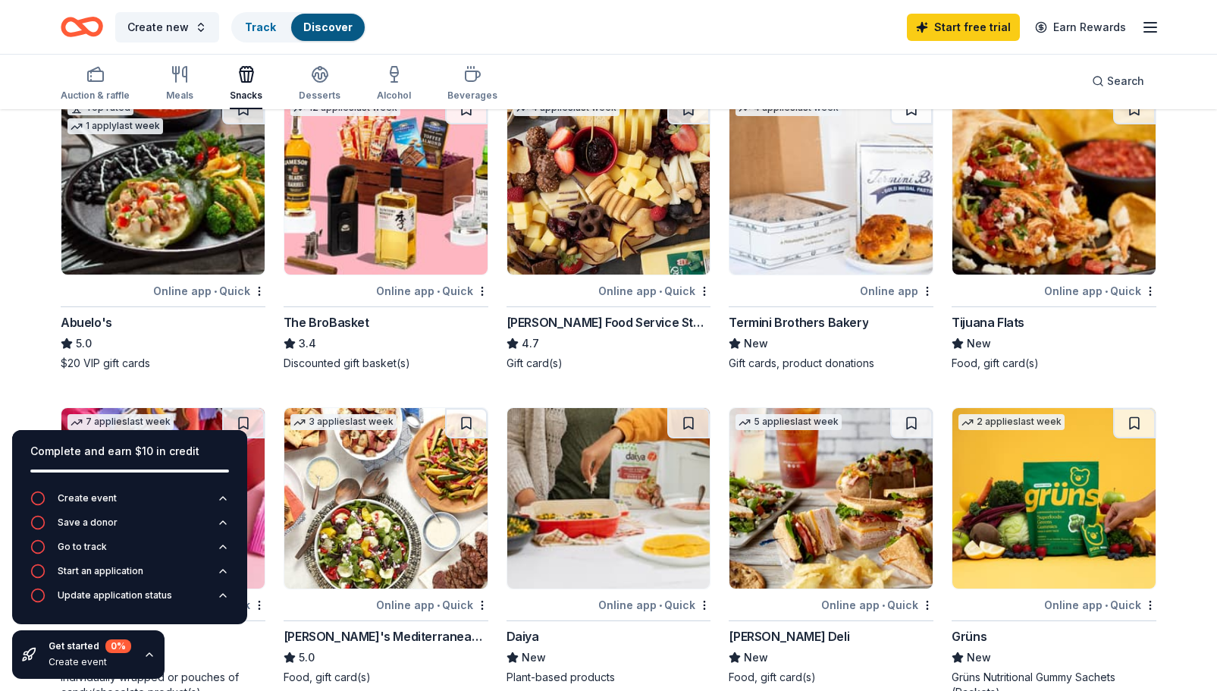
scroll to position [769, 0]
click at [607, 207] on img at bounding box center [608, 185] width 203 height 181
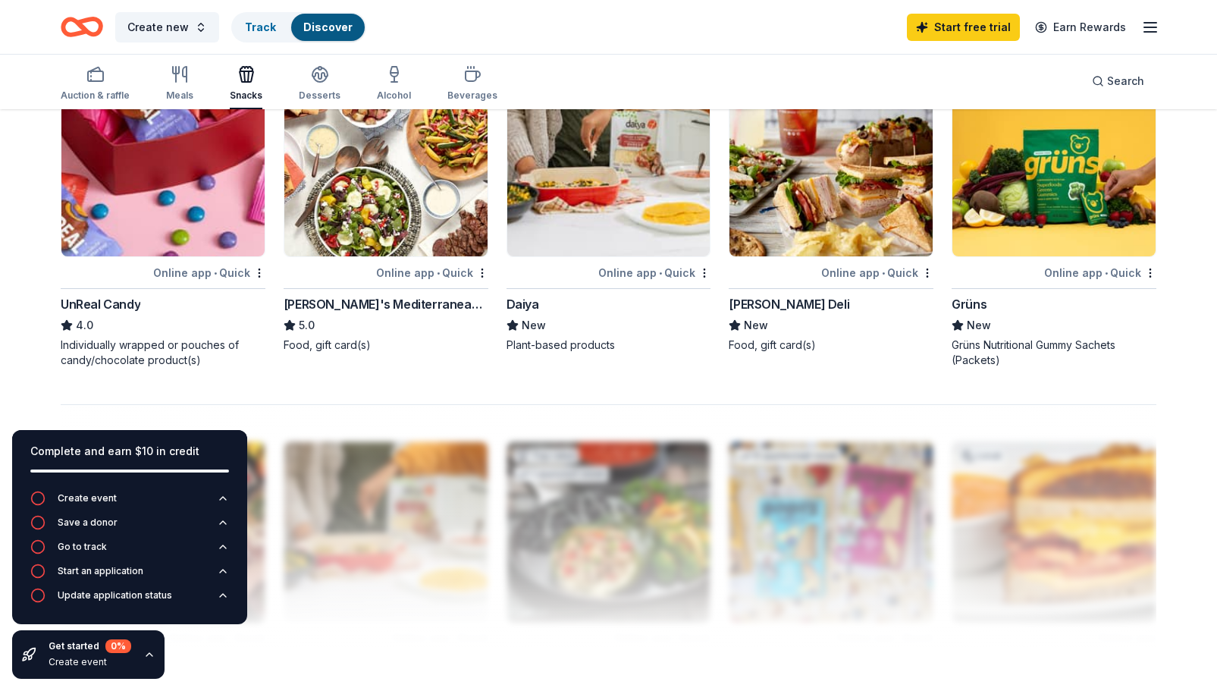
scroll to position [1107, 0]
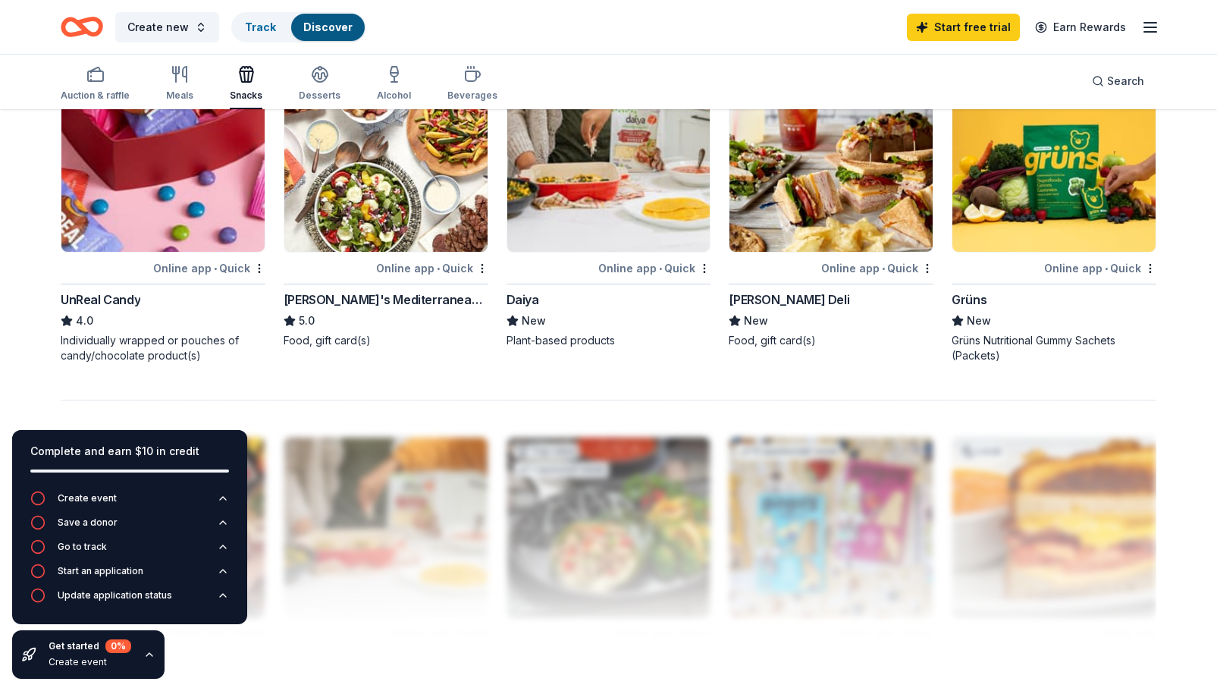
click at [201, 211] on img at bounding box center [162, 161] width 203 height 181
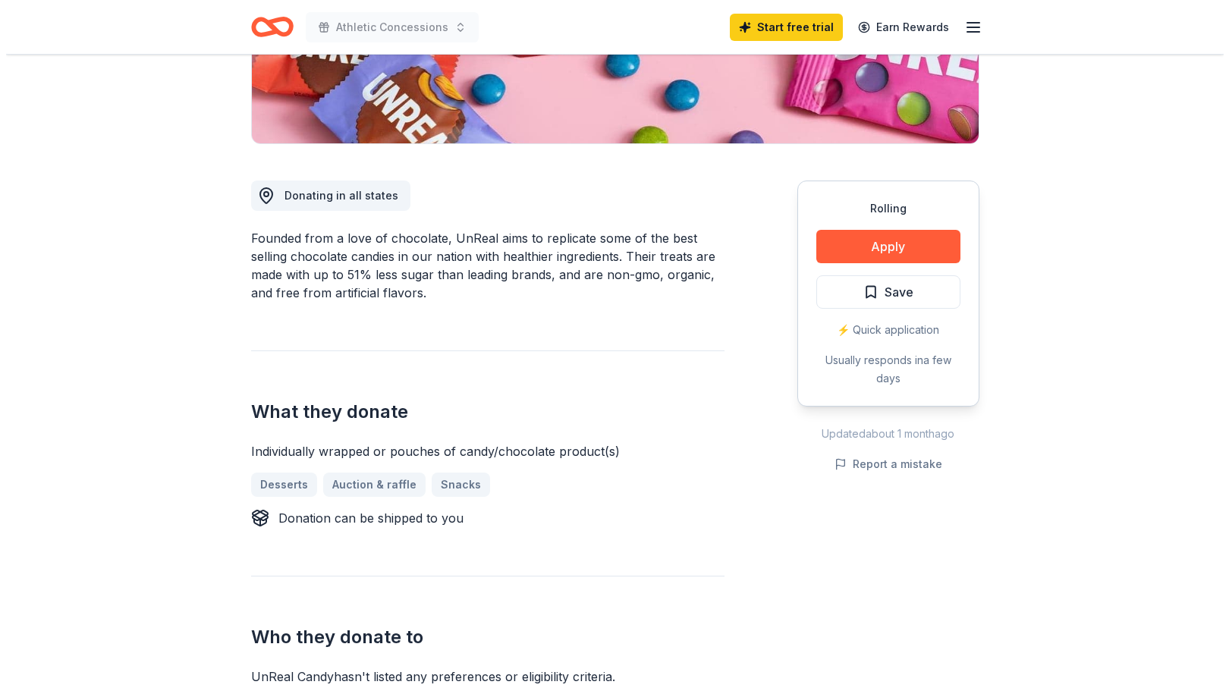
scroll to position [315, 0]
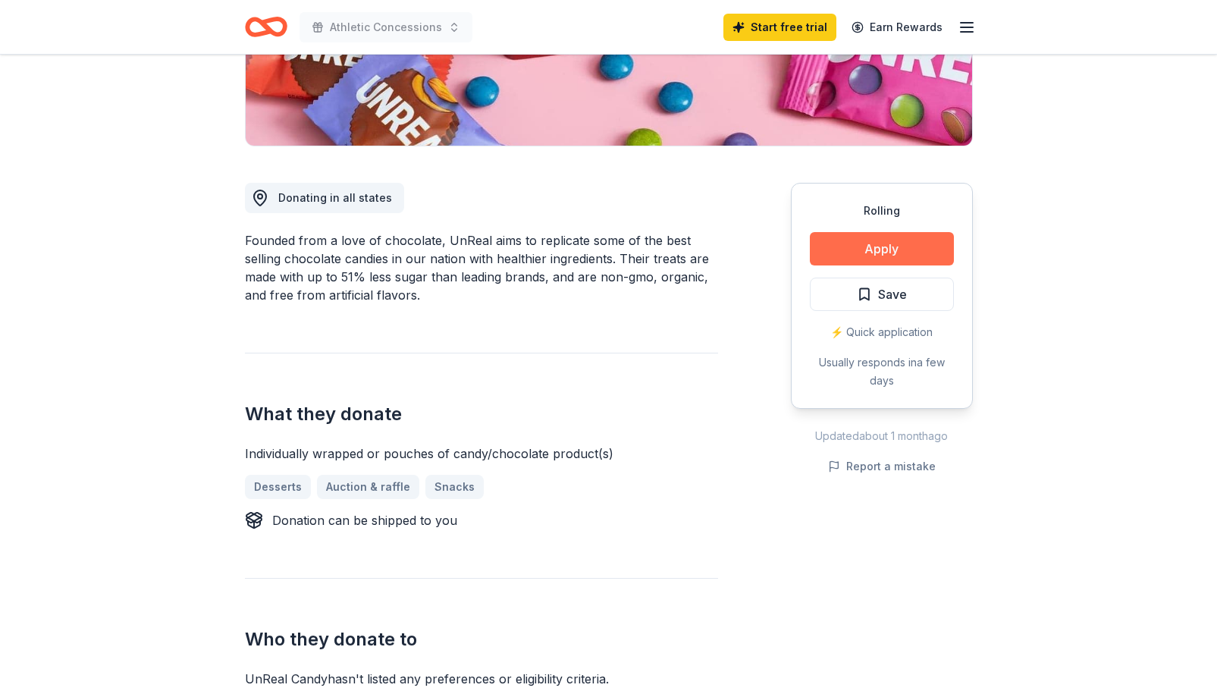
click at [912, 259] on button "Apply" at bounding box center [882, 248] width 144 height 33
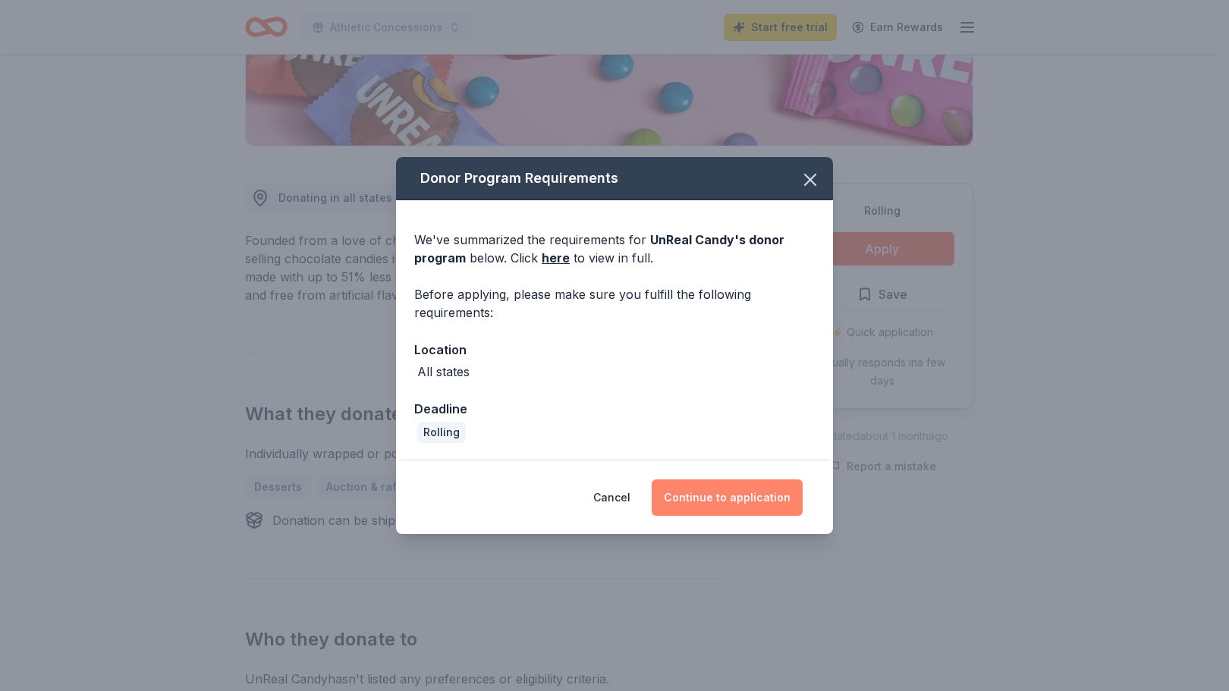
click at [713, 497] on button "Continue to application" at bounding box center [727, 497] width 151 height 36
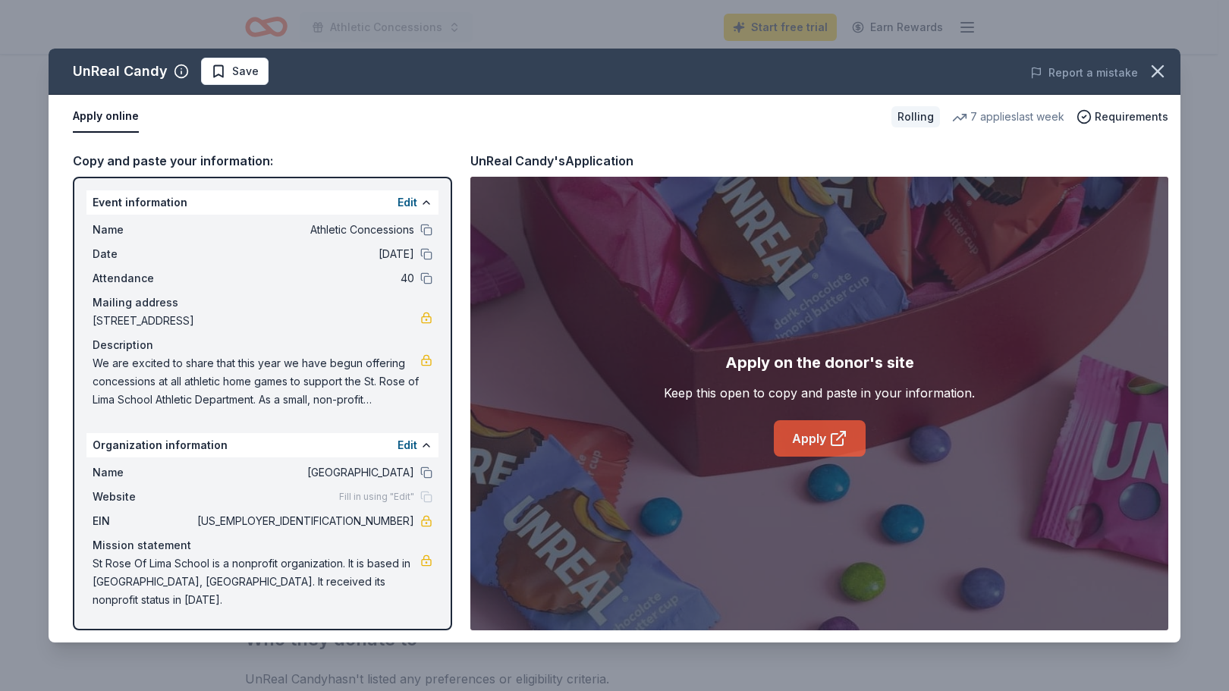
click at [814, 437] on link "Apply" at bounding box center [820, 438] width 92 height 36
click at [423, 228] on button at bounding box center [426, 230] width 12 height 12
click at [319, 320] on span "[STREET_ADDRESS]" at bounding box center [257, 321] width 328 height 18
click at [803, 435] on link "Apply" at bounding box center [820, 438] width 92 height 36
